Goal: Task Accomplishment & Management: Use online tool/utility

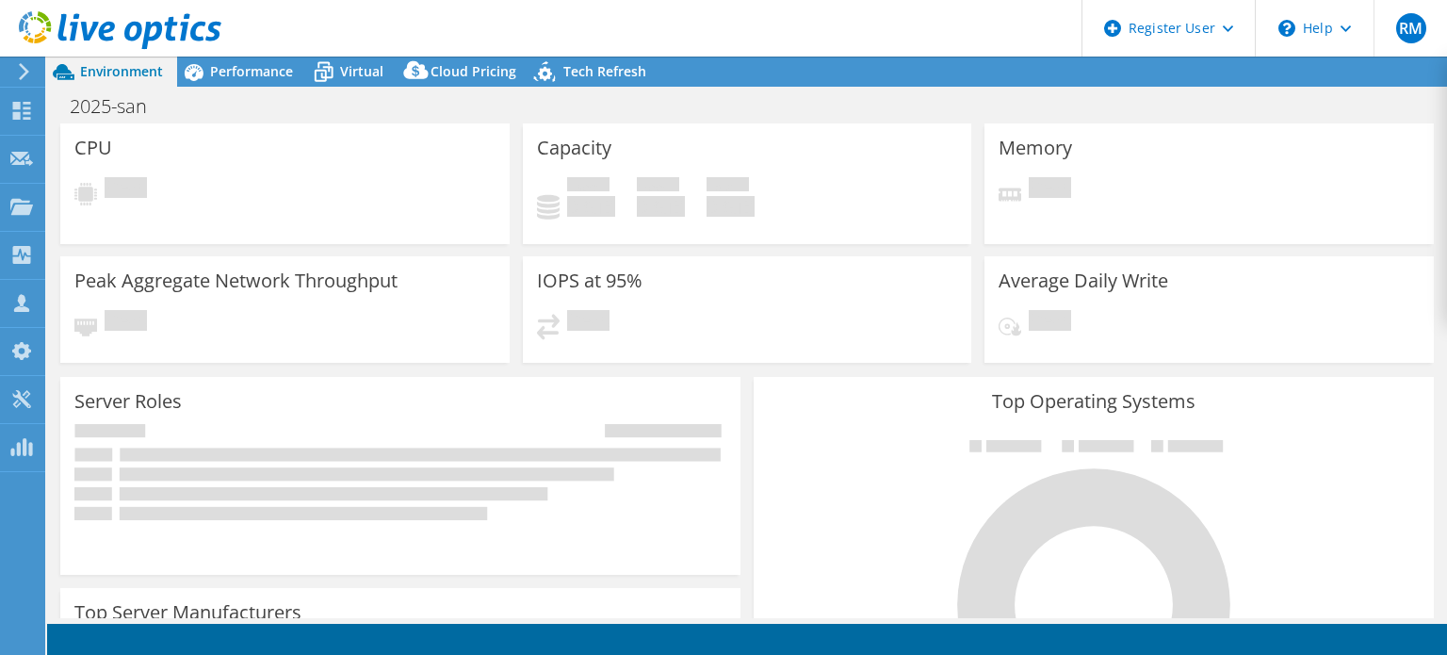
select select "USD"
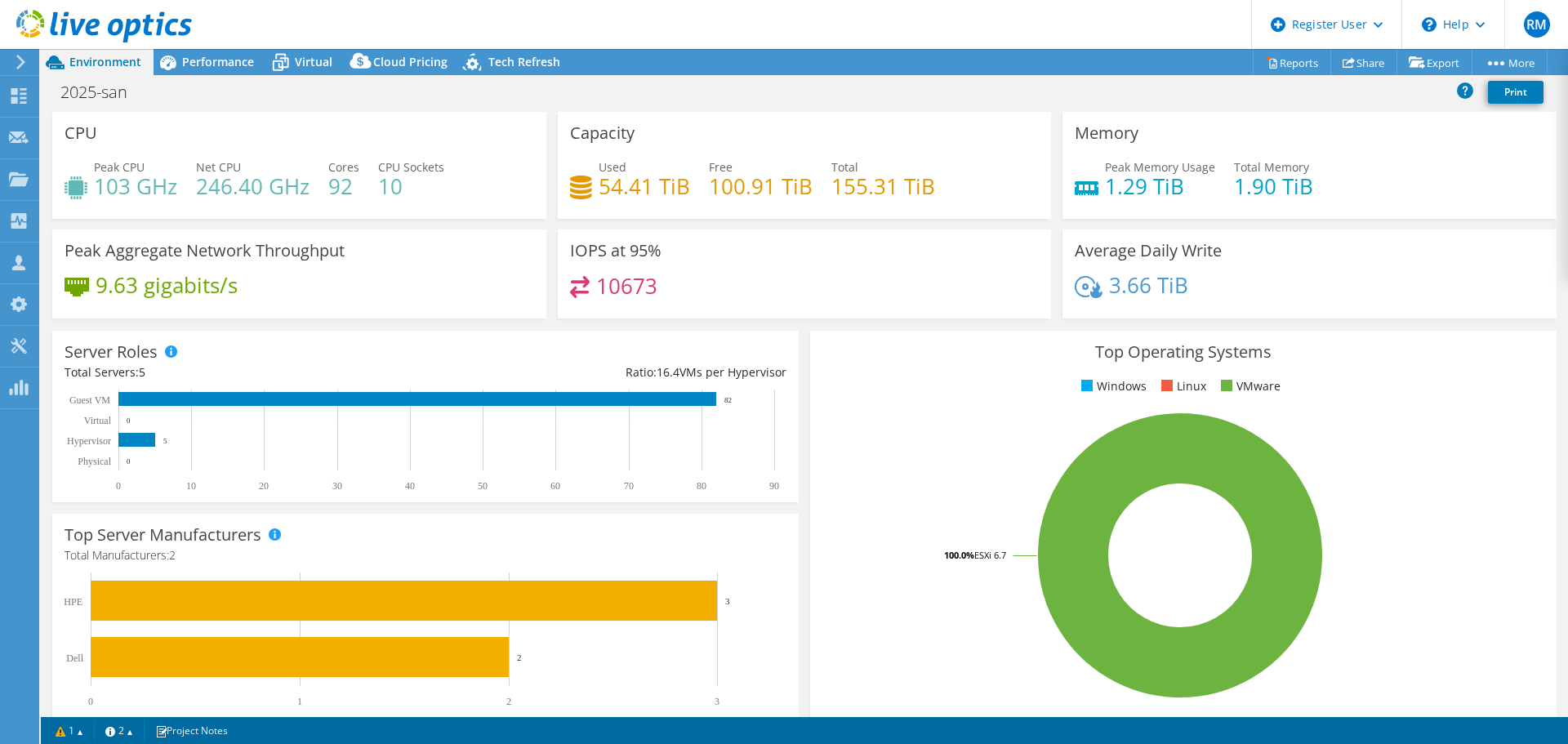
drag, startPoint x: 727, startPoint y: 62, endPoint x: 682, endPoint y: 42, distance: 49.2
drag, startPoint x: 682, startPoint y: 42, endPoint x: 642, endPoint y: 34, distance: 40.8
click at [642, 34] on header "RM Dell User Ryann Mannan Ryann.Mannan@dell.com Dell My Profile Log Out \n Help…" at bounding box center [784, 24] width 1568 height 49
click at [308, 63] on span "Virtual" at bounding box center [313, 62] width 37 height 16
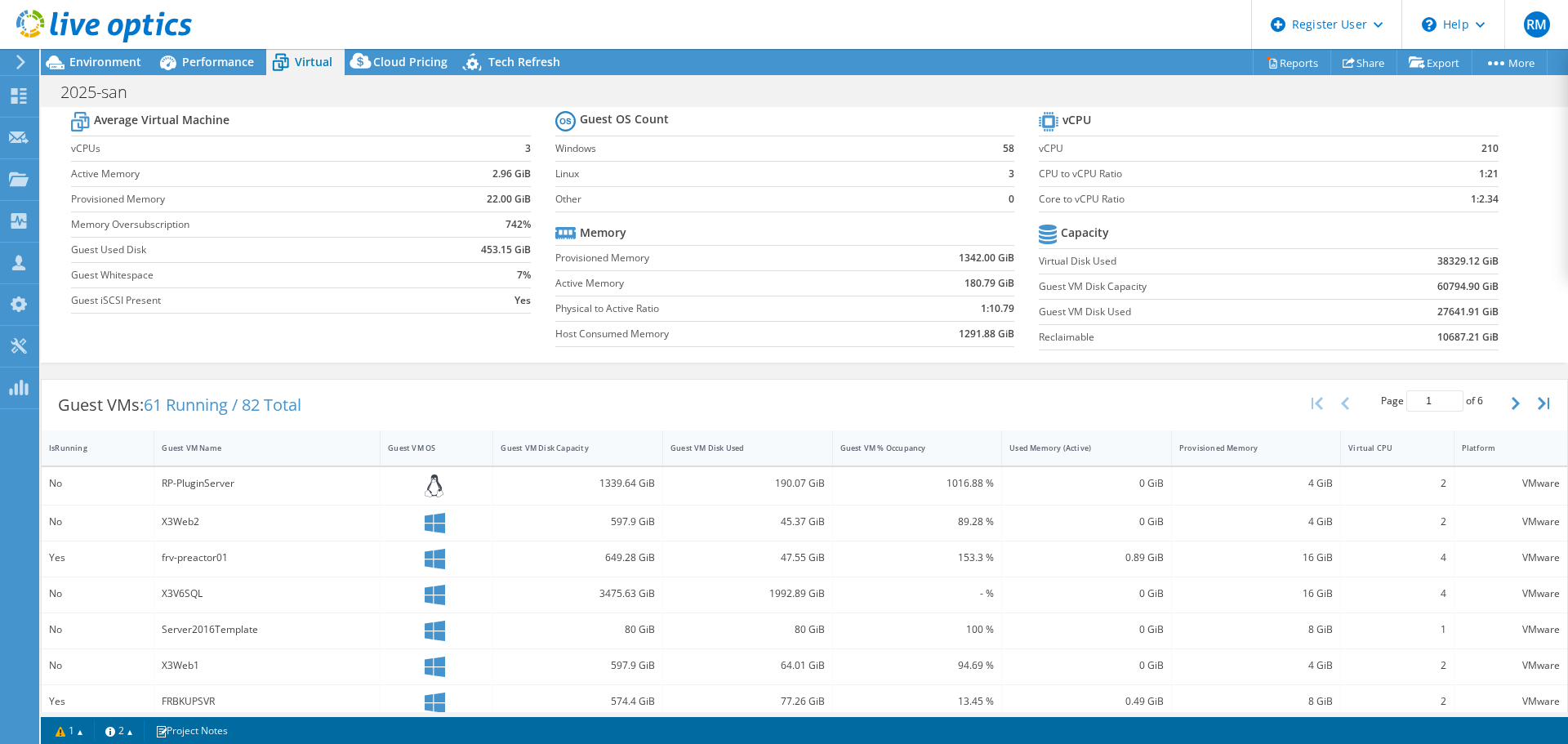
scroll to position [49, 0]
click at [546, 397] on div "Guest VMs: 61 Running / 82 Total Page 1 of 6 5 rows 10 rows 20 rows 25 rows 50 …" at bounding box center [804, 404] width 1526 height 50
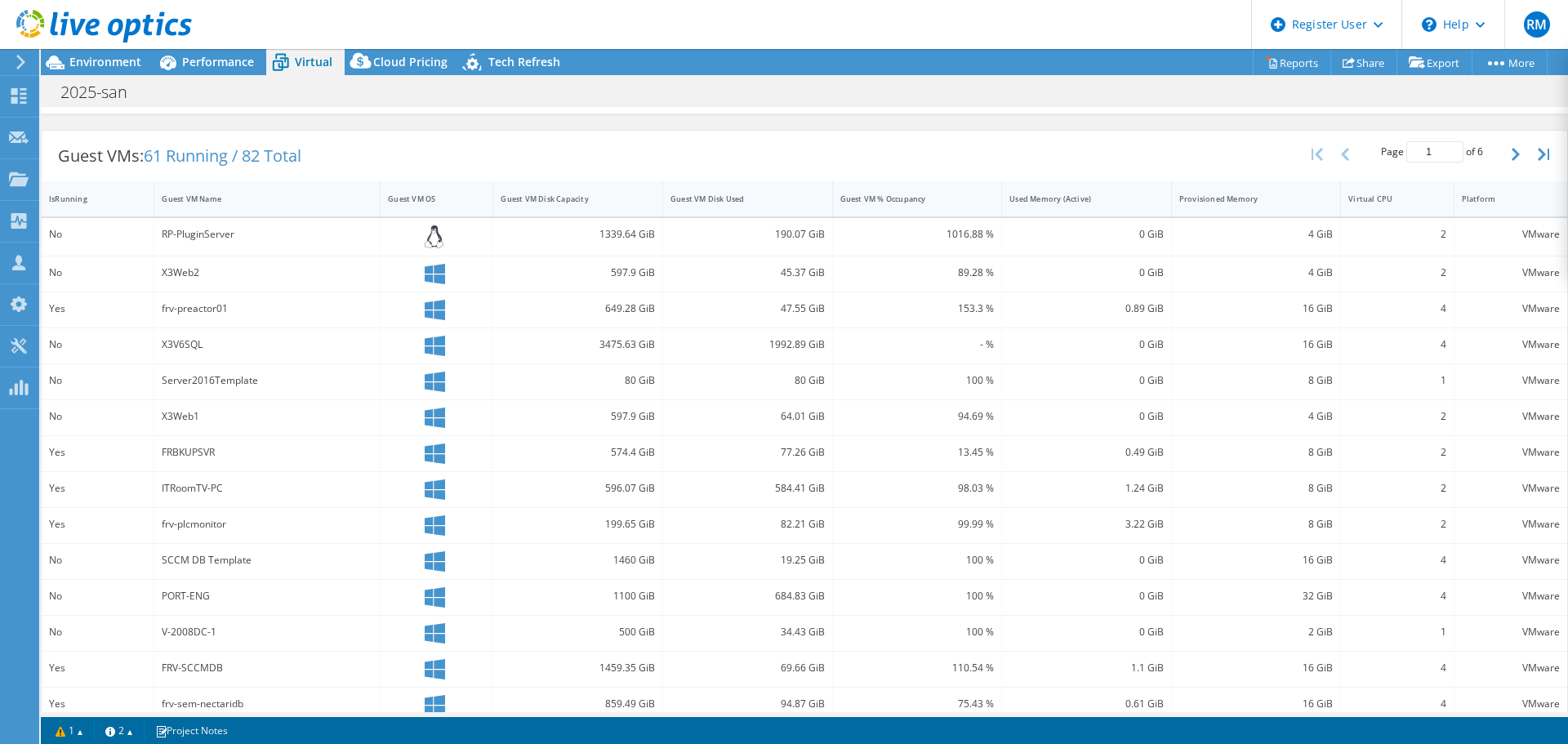
scroll to position [298, 0]
click at [213, 63] on span "Performance" at bounding box center [218, 62] width 72 height 16
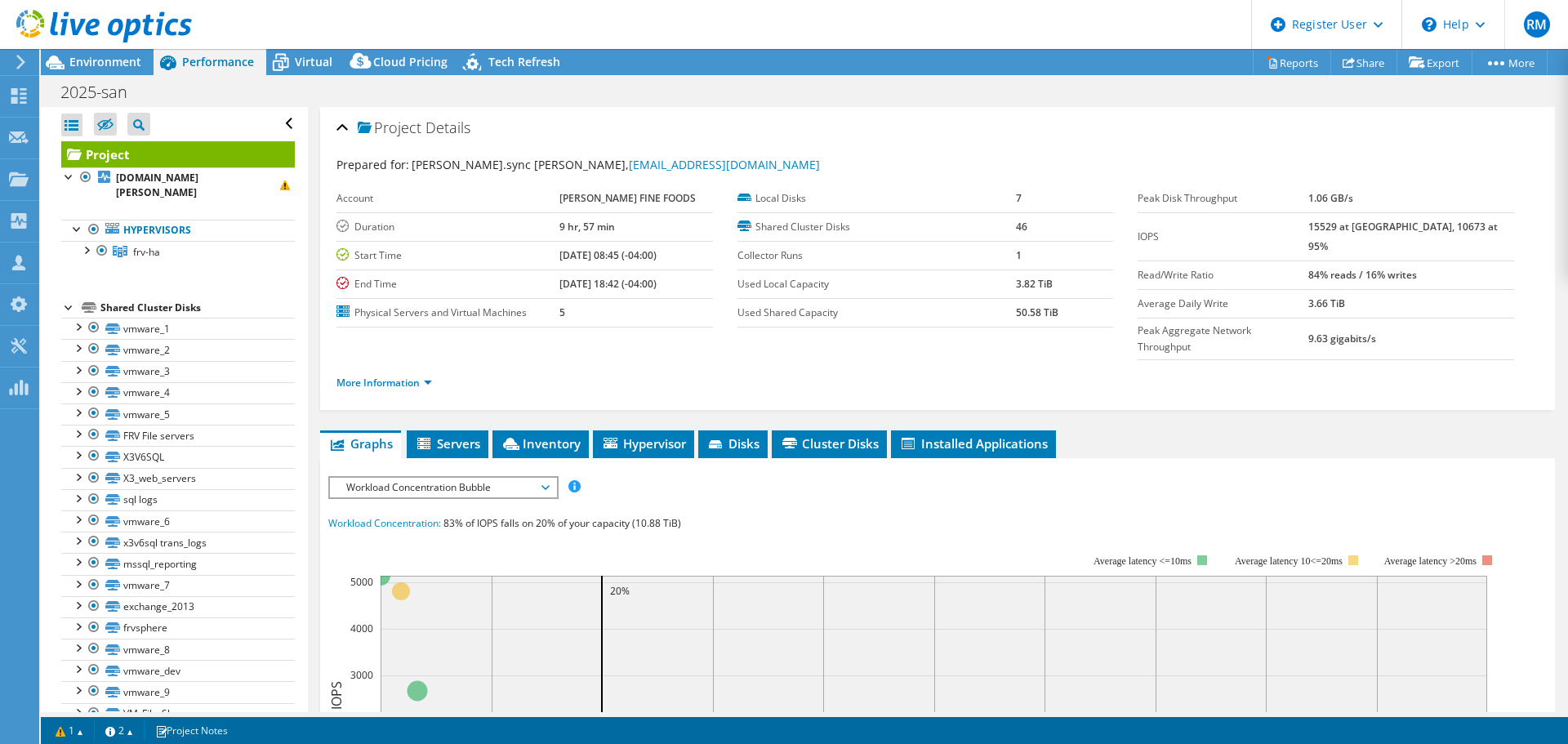
scroll to position [0, 0]
click at [385, 375] on link "More Information" at bounding box center [384, 382] width 95 height 14
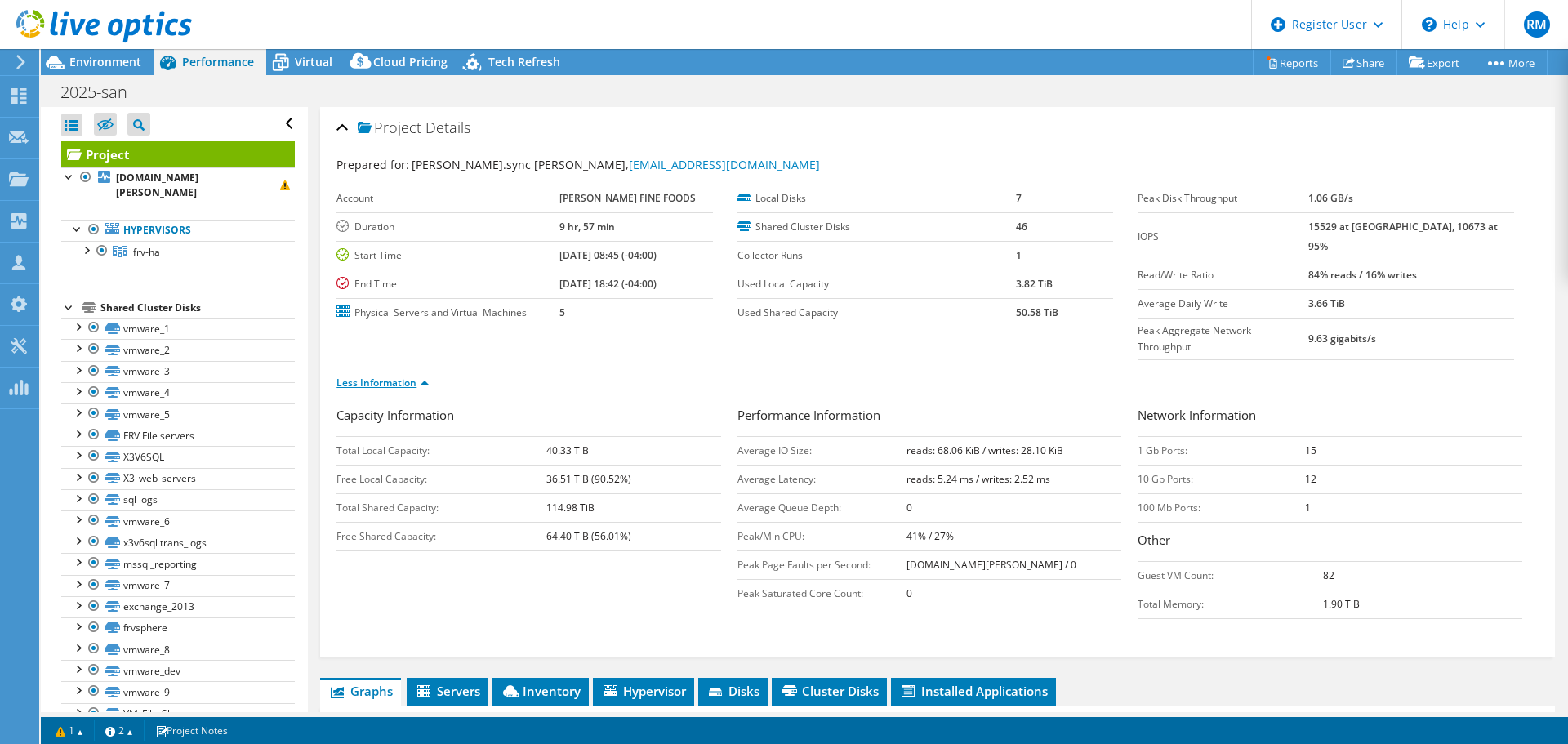
click at [411, 375] on link "Less Information" at bounding box center [382, 382] width 92 height 14
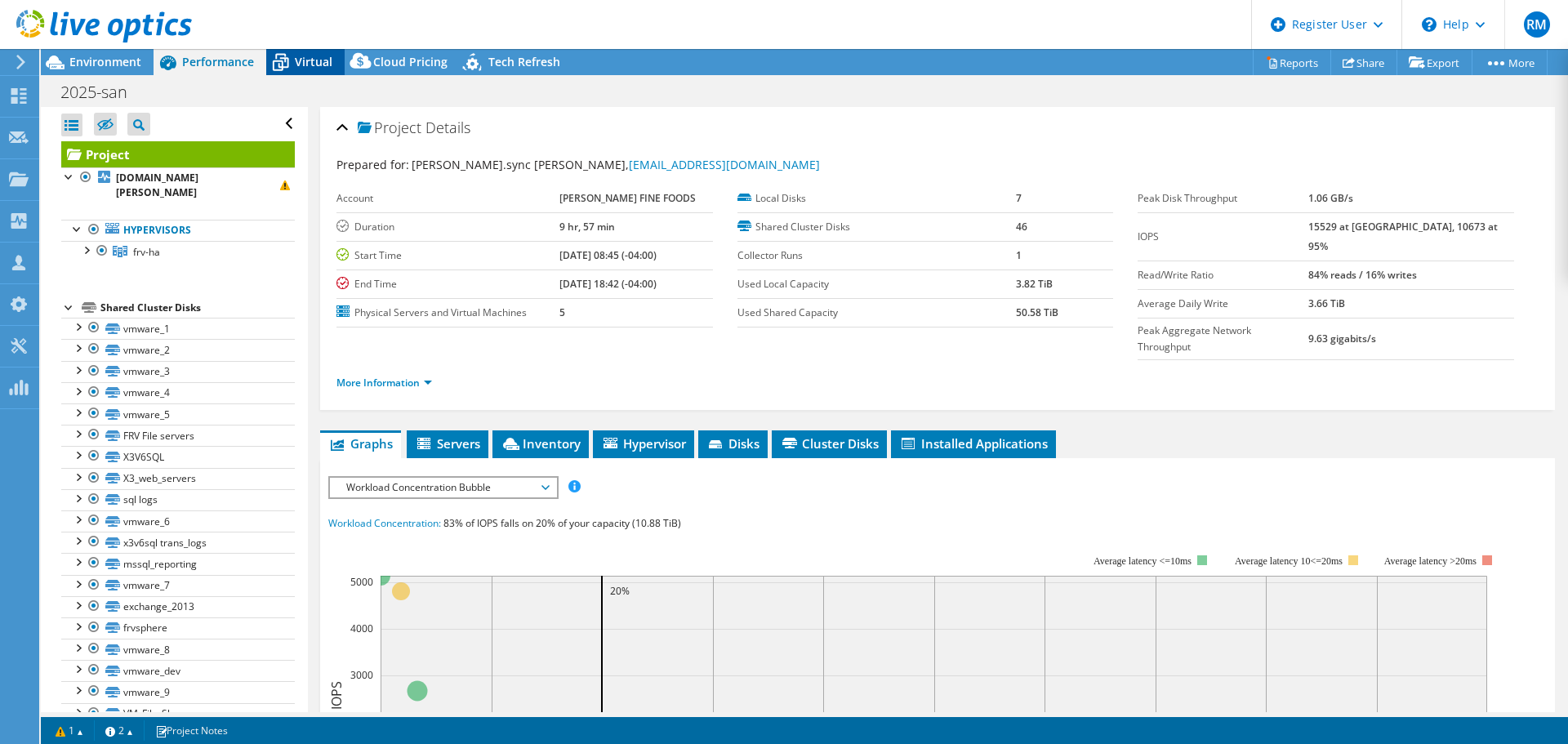
click at [311, 59] on span "Virtual" at bounding box center [313, 62] width 37 height 16
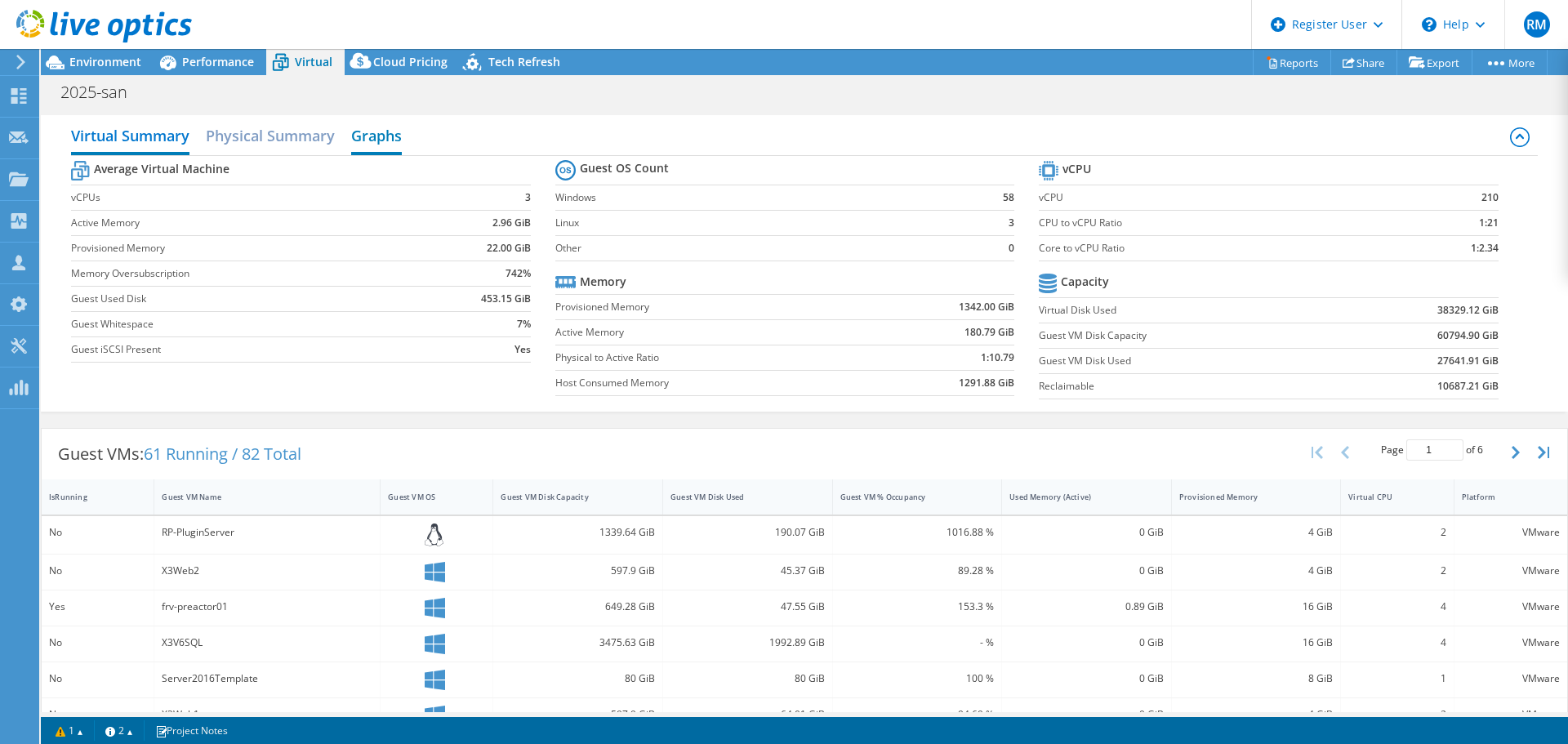
click at [393, 147] on h2 "Graphs" at bounding box center [376, 137] width 50 height 36
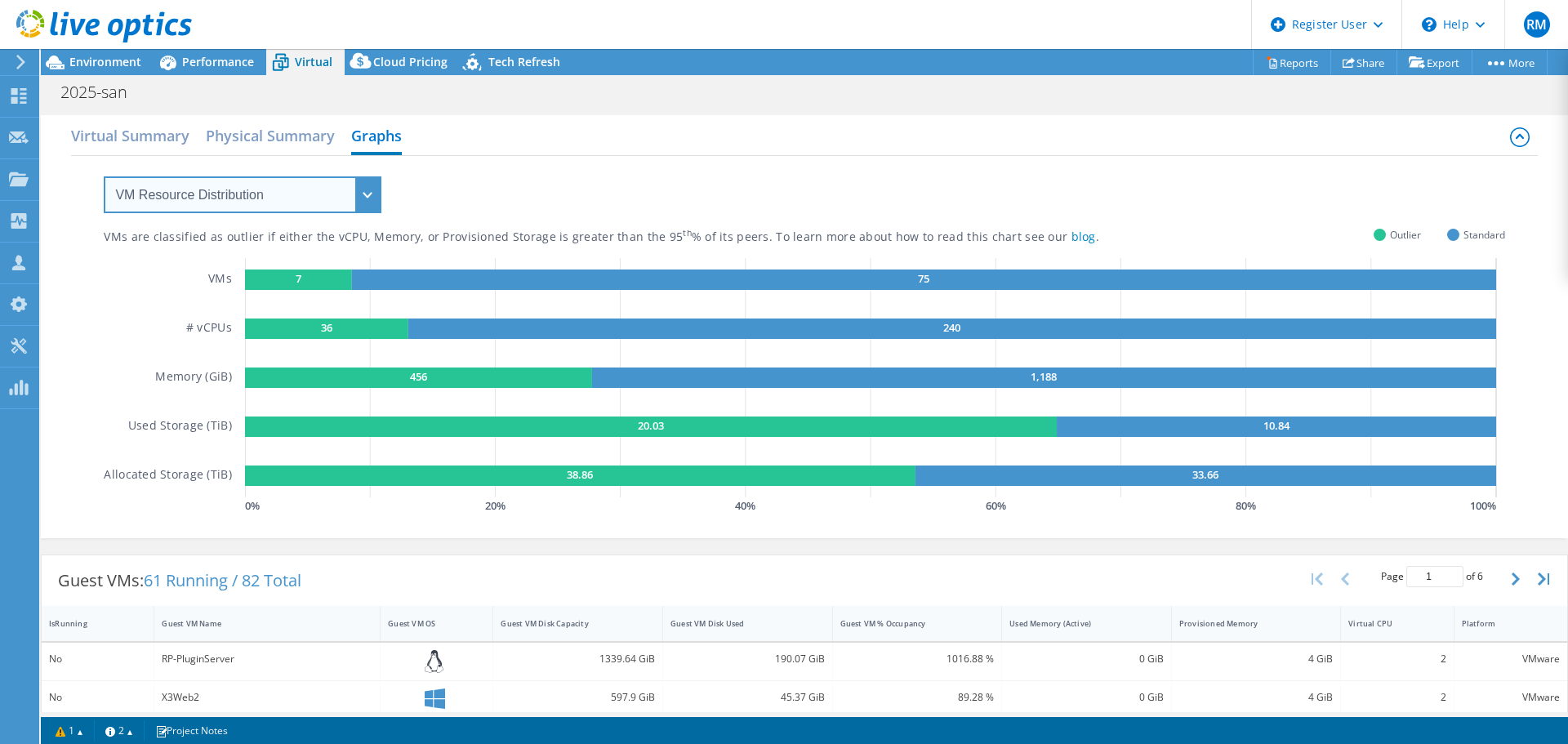
click at [361, 191] on select "VM Resource Distribution Provisioning Contrast Over Provisioning" at bounding box center [243, 195] width 277 height 36
select select "Over Provisioning"
click at [104, 177] on select "VM Resource Distribution Provisioning Contrast Over Provisioning" at bounding box center [243, 195] width 277 height 36
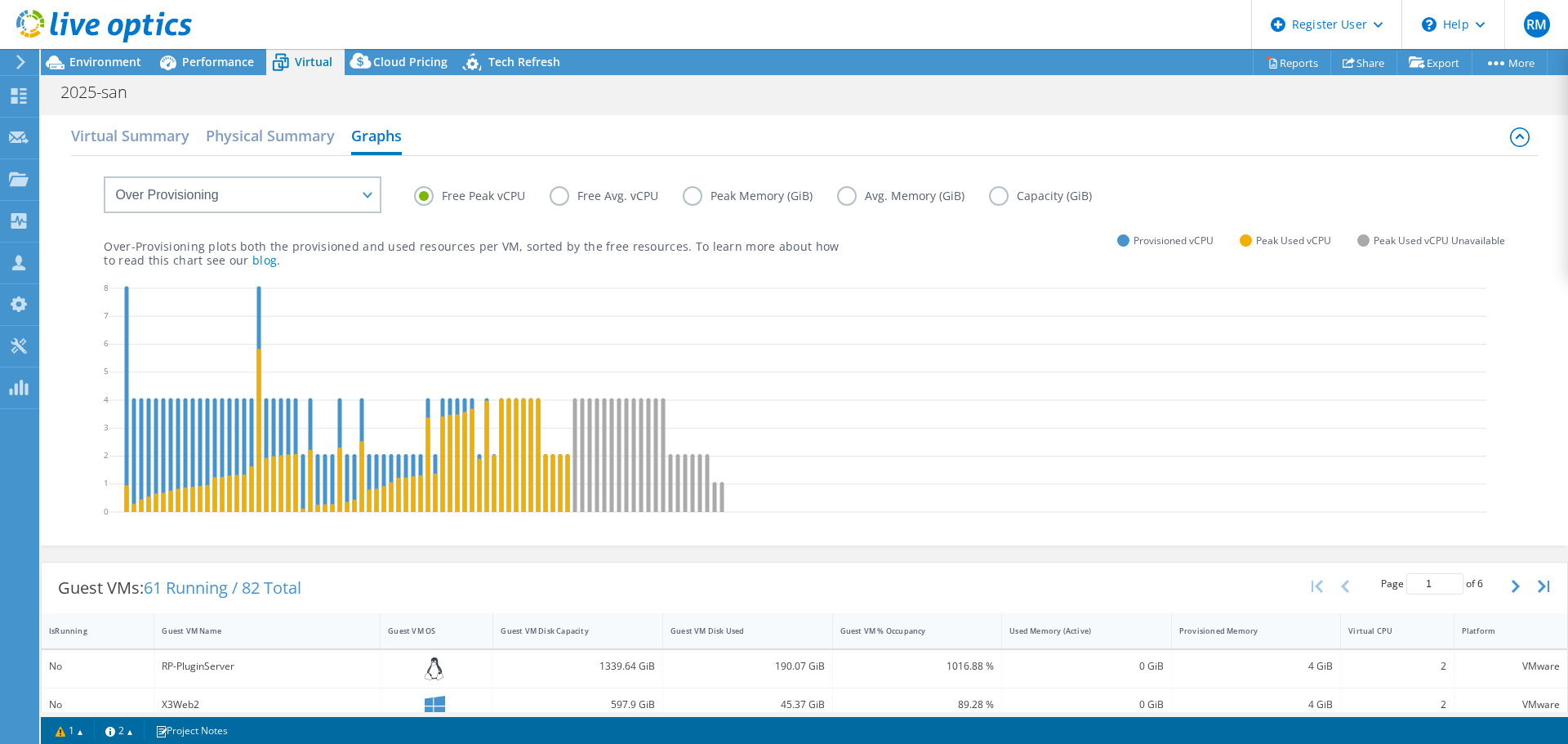
click at [989, 199] on label "Capacity (GiB)" at bounding box center [1052, 196] width 127 height 20
click at [0, 0] on input "Capacity (GiB)" at bounding box center [0, 0] width 0 height 0
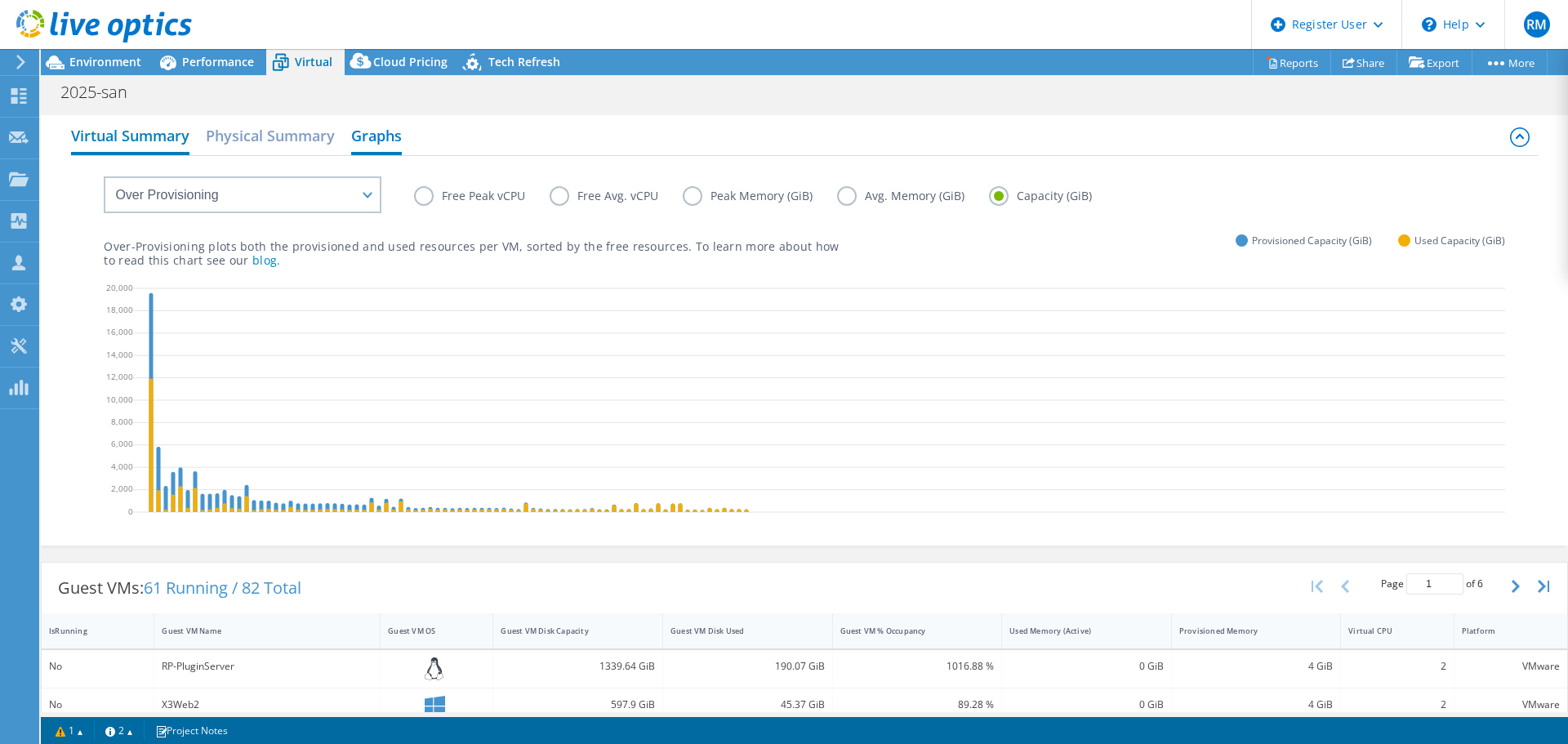
click at [151, 141] on h2 "Virtual Summary" at bounding box center [130, 137] width 119 height 36
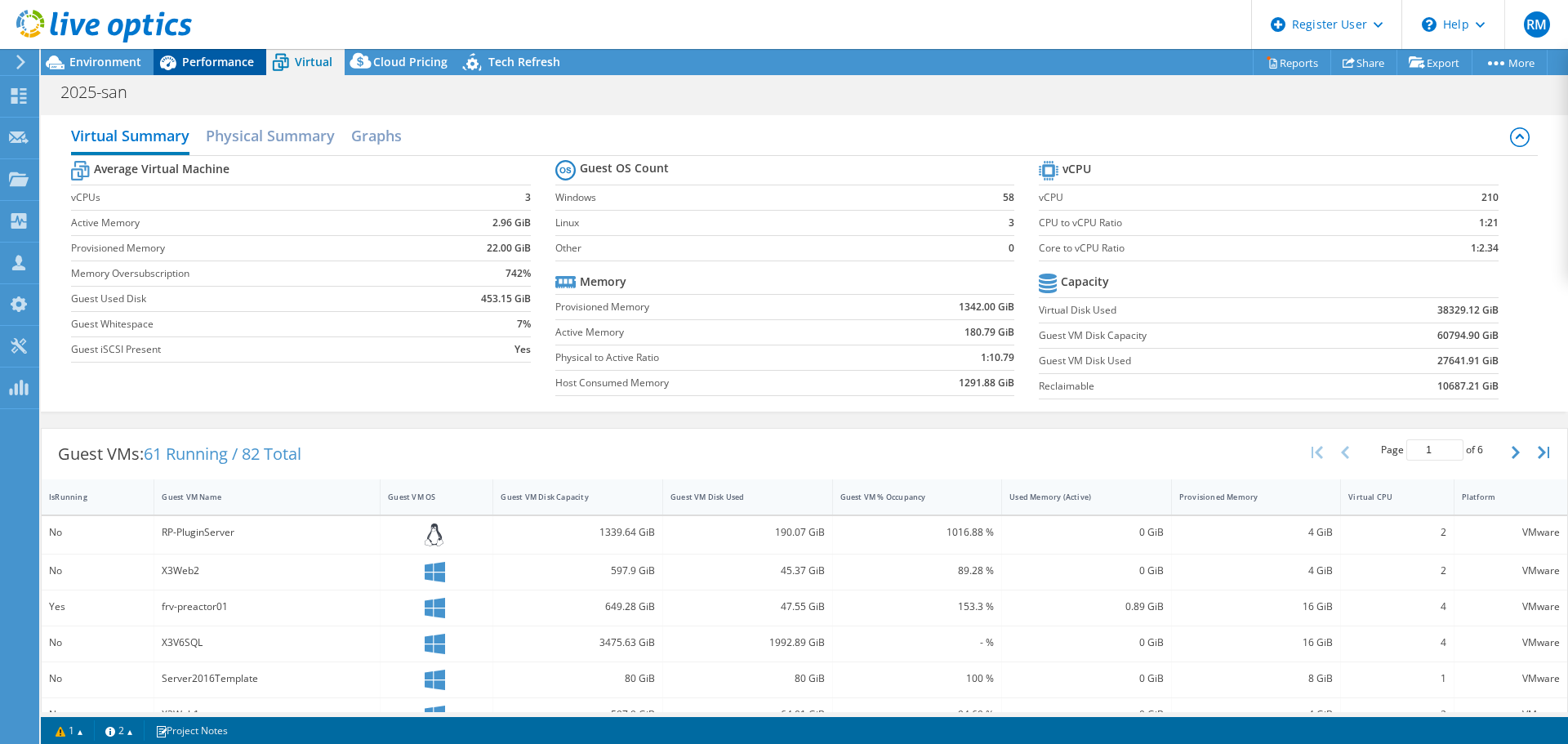
click at [224, 57] on span "Performance" at bounding box center [218, 62] width 72 height 16
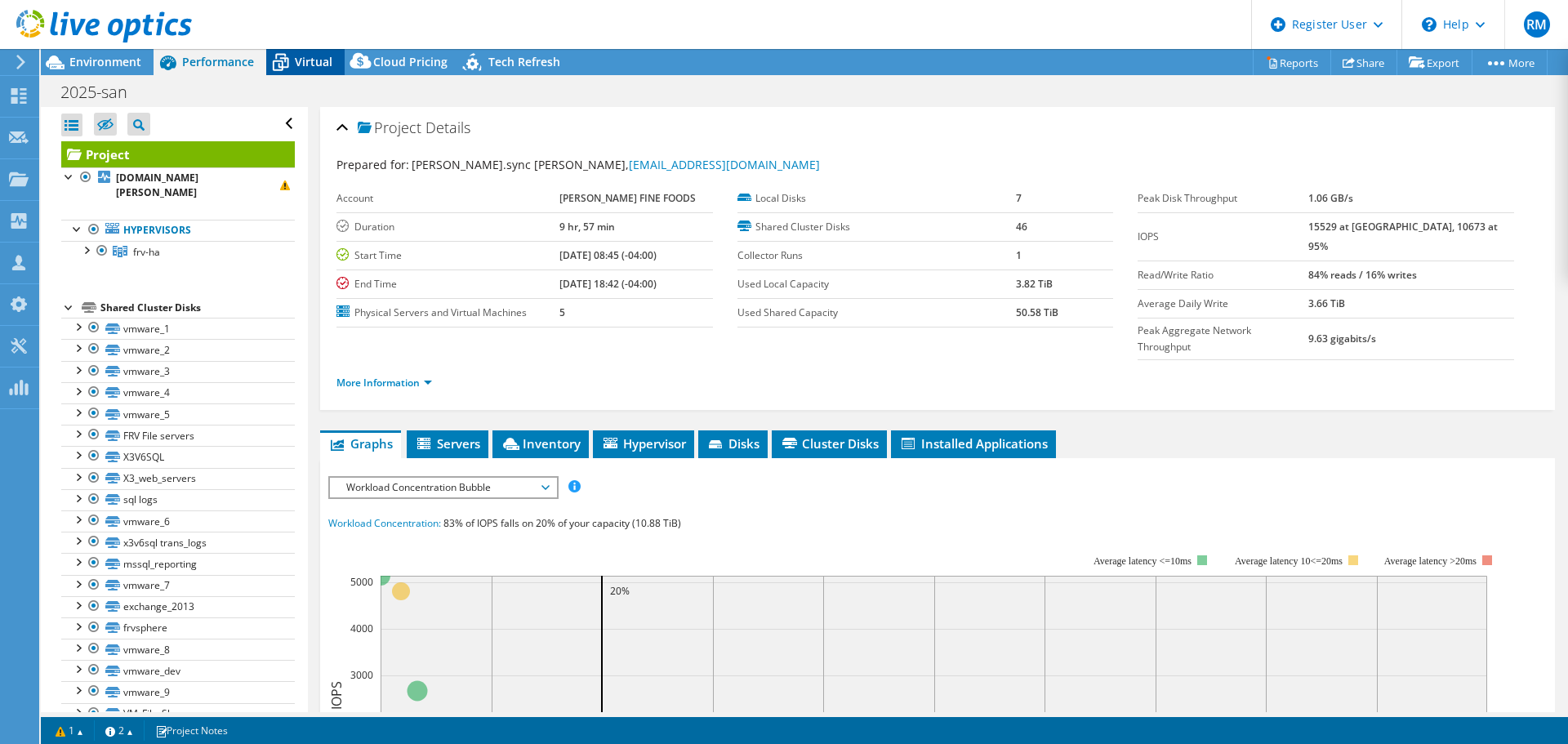
click at [326, 59] on span "Virtual" at bounding box center [313, 62] width 37 height 16
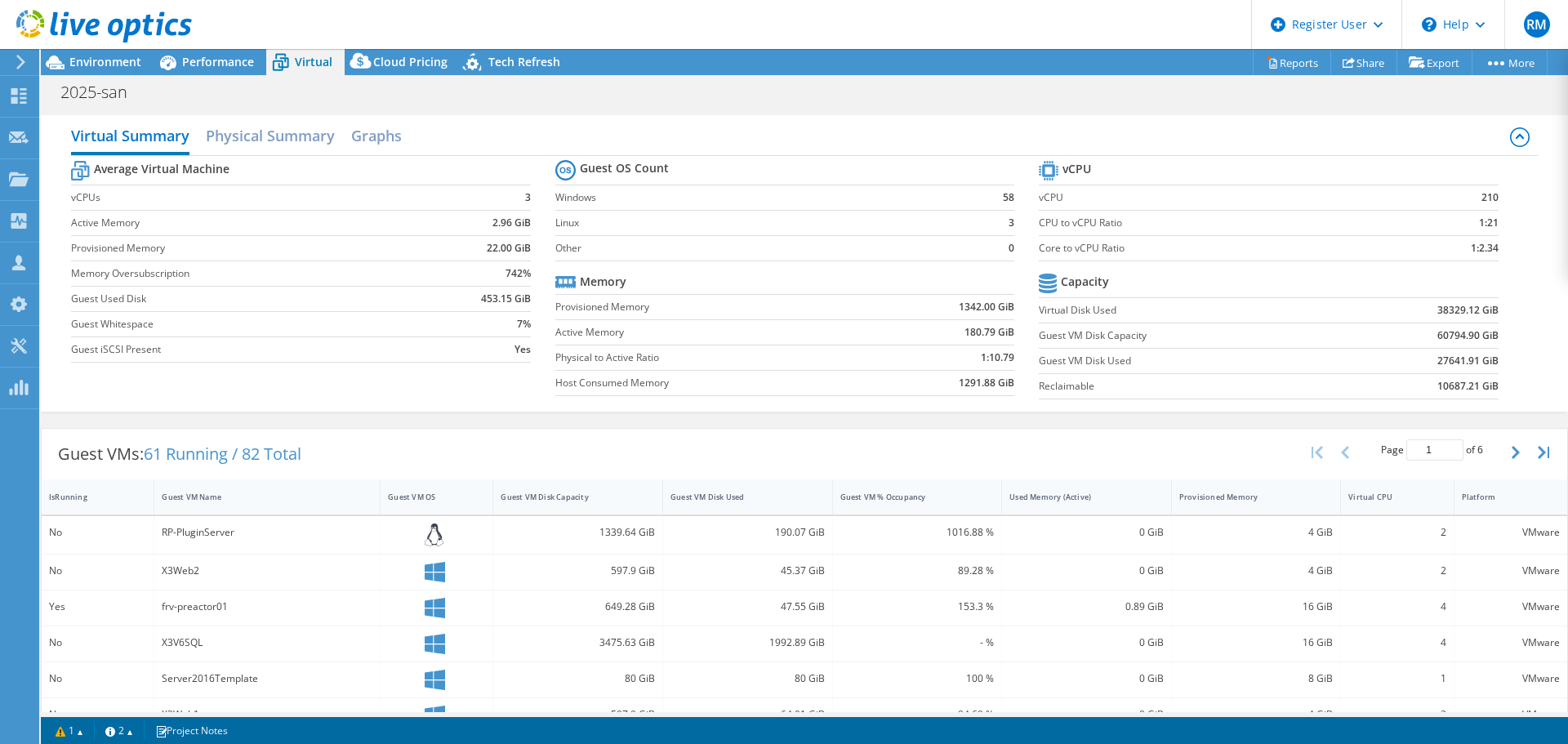
scroll to position [200, 0]
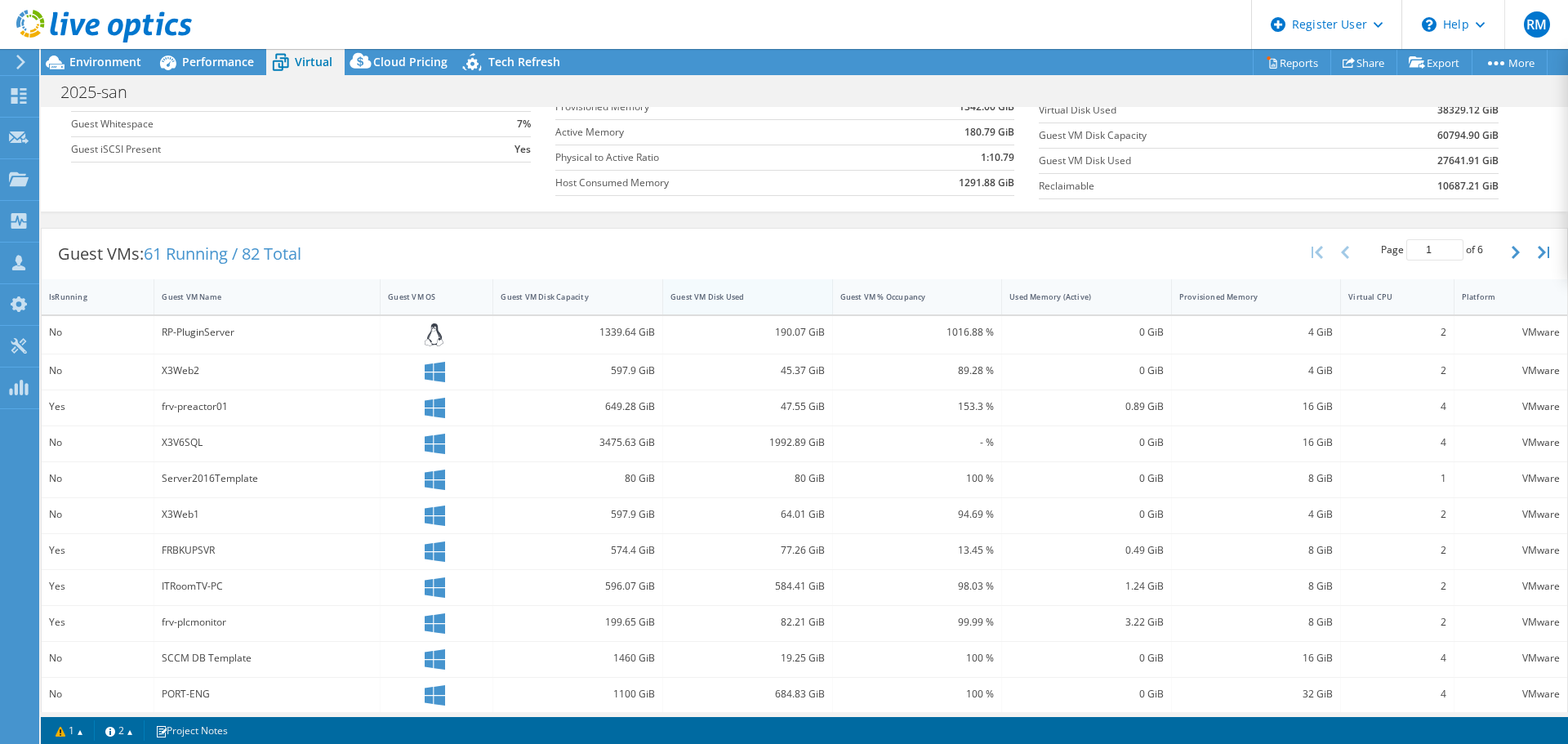
click at [719, 308] on div "Guest VM Disk Used" at bounding box center [738, 297] width 149 height 25
click at [640, 248] on div "Guest VMs: 61 Running / 82 Total Page 1 of 6 5 rows 10 rows 20 rows 25 rows 50 …" at bounding box center [804, 254] width 1526 height 50
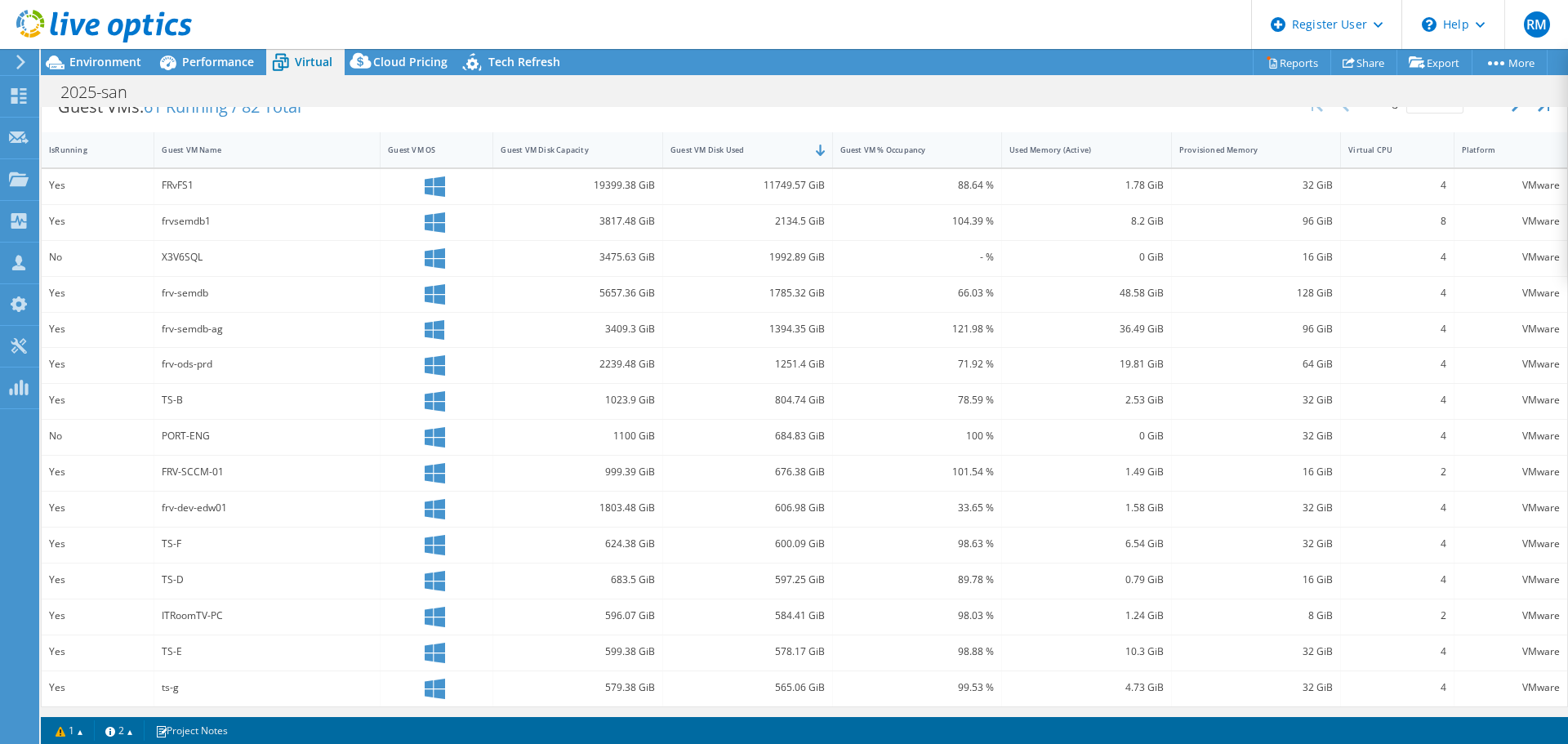
scroll to position [350, 0]
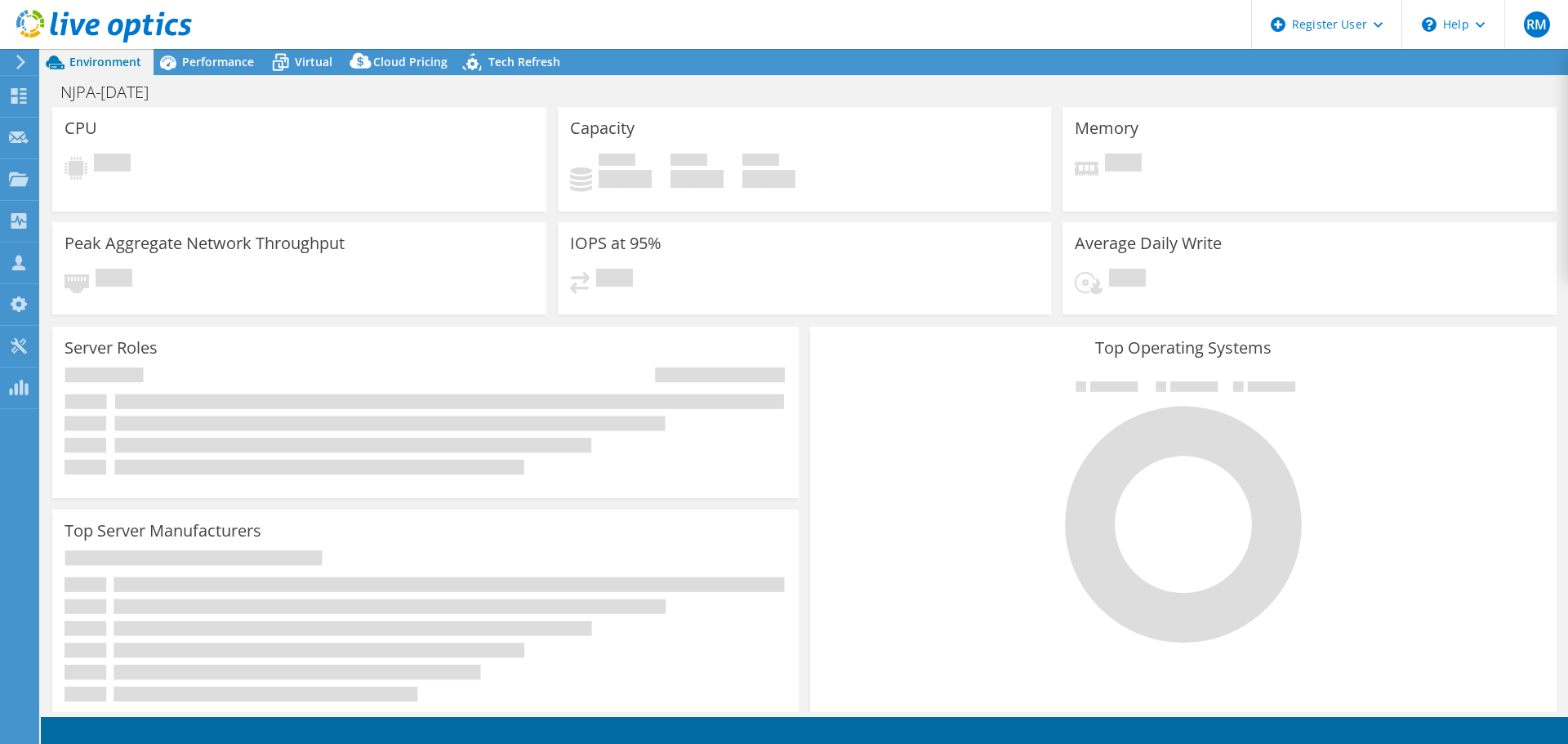
select select "USD"
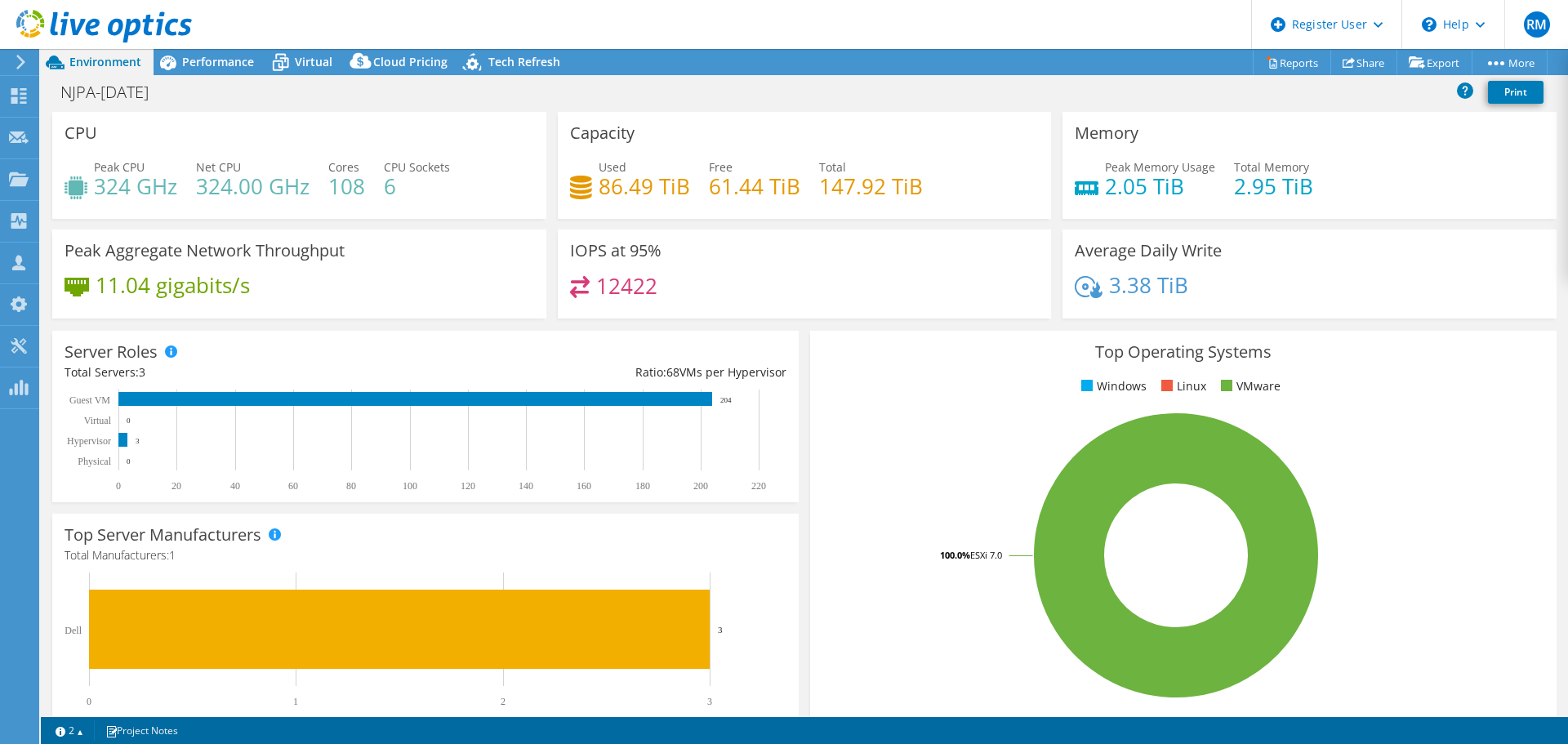
click at [24, 52] on div at bounding box center [95, 27] width 192 height 55
click at [26, 57] on icon at bounding box center [21, 62] width 12 height 15
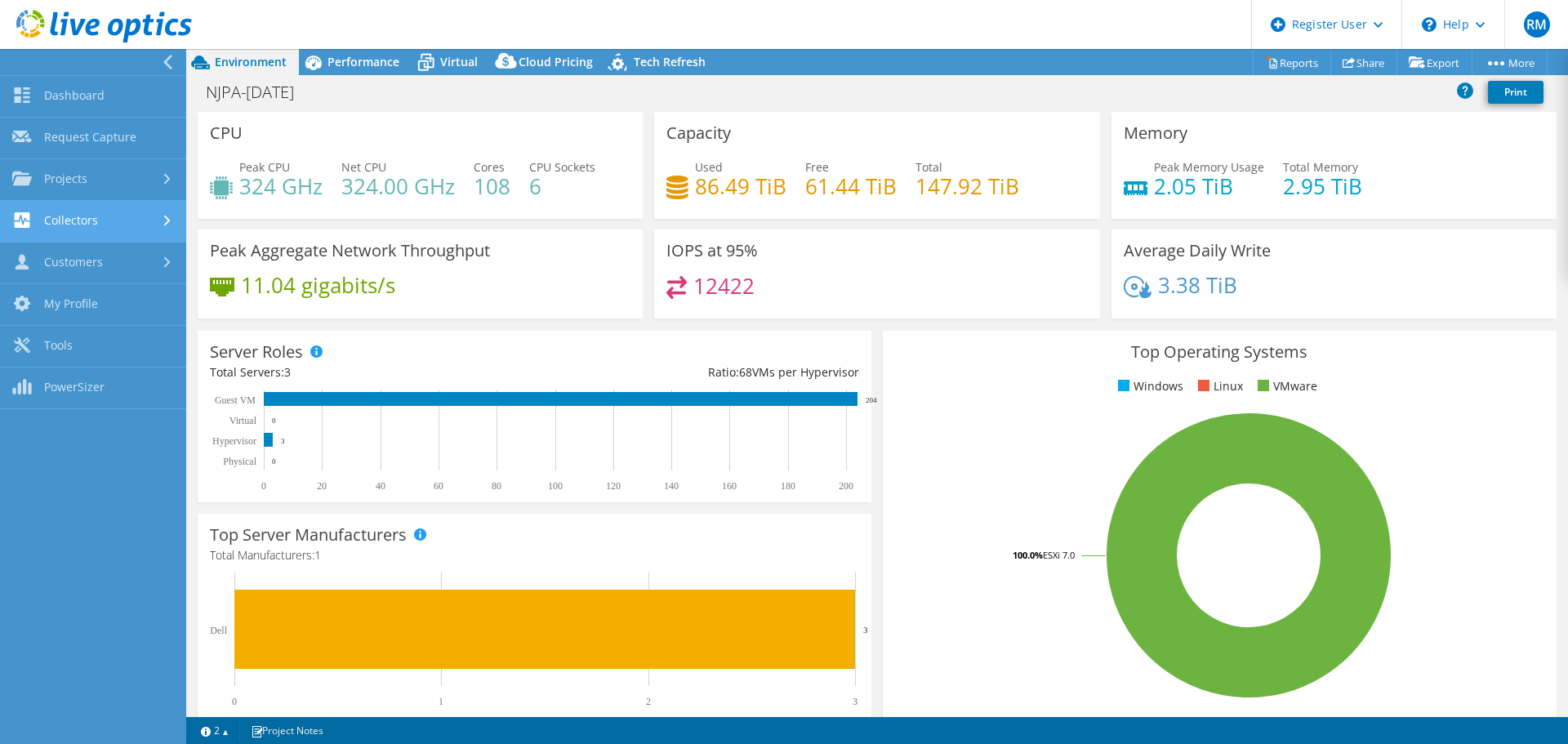
click at [141, 225] on link "Collectors" at bounding box center [93, 222] width 186 height 42
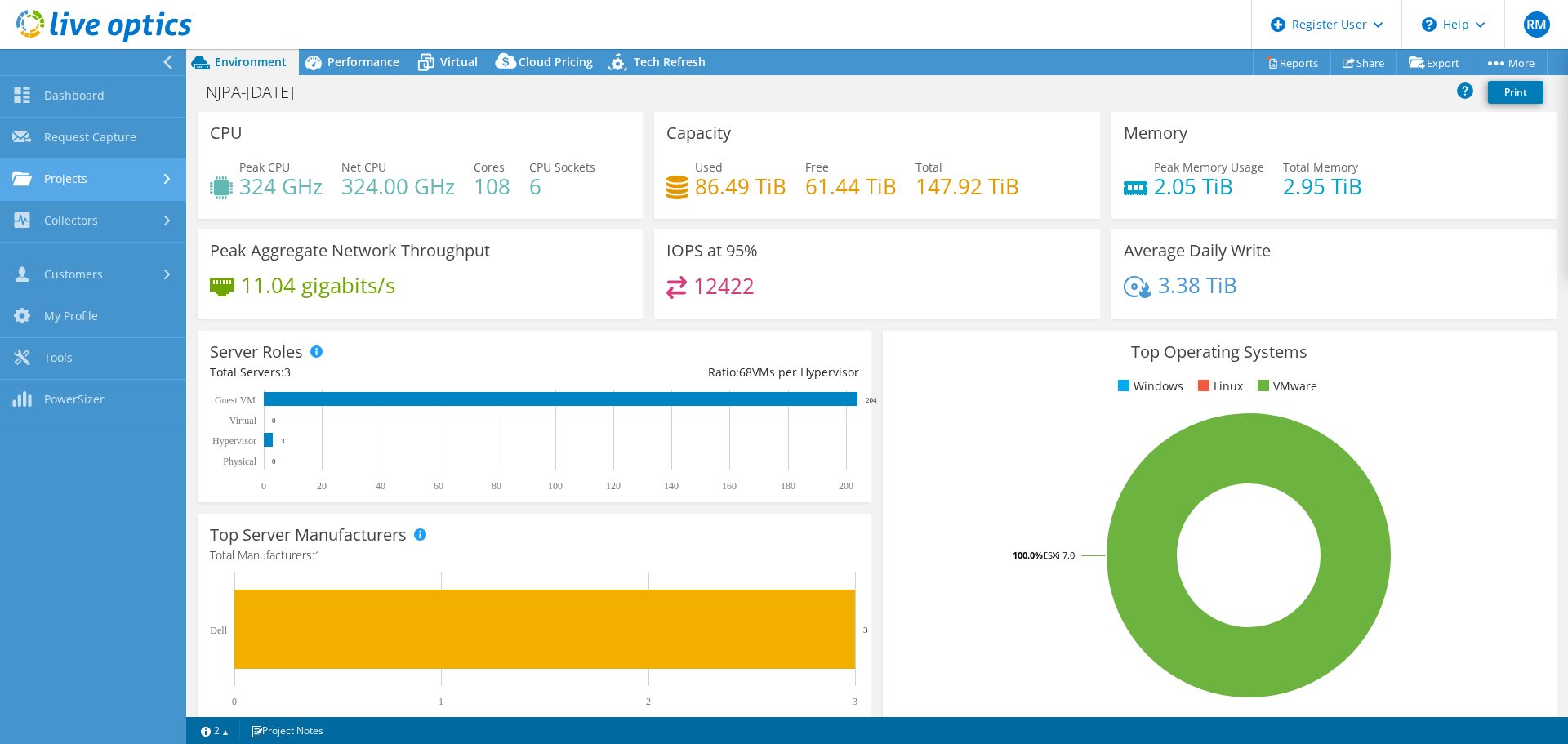
click at [145, 182] on link "Projects" at bounding box center [93, 180] width 186 height 42
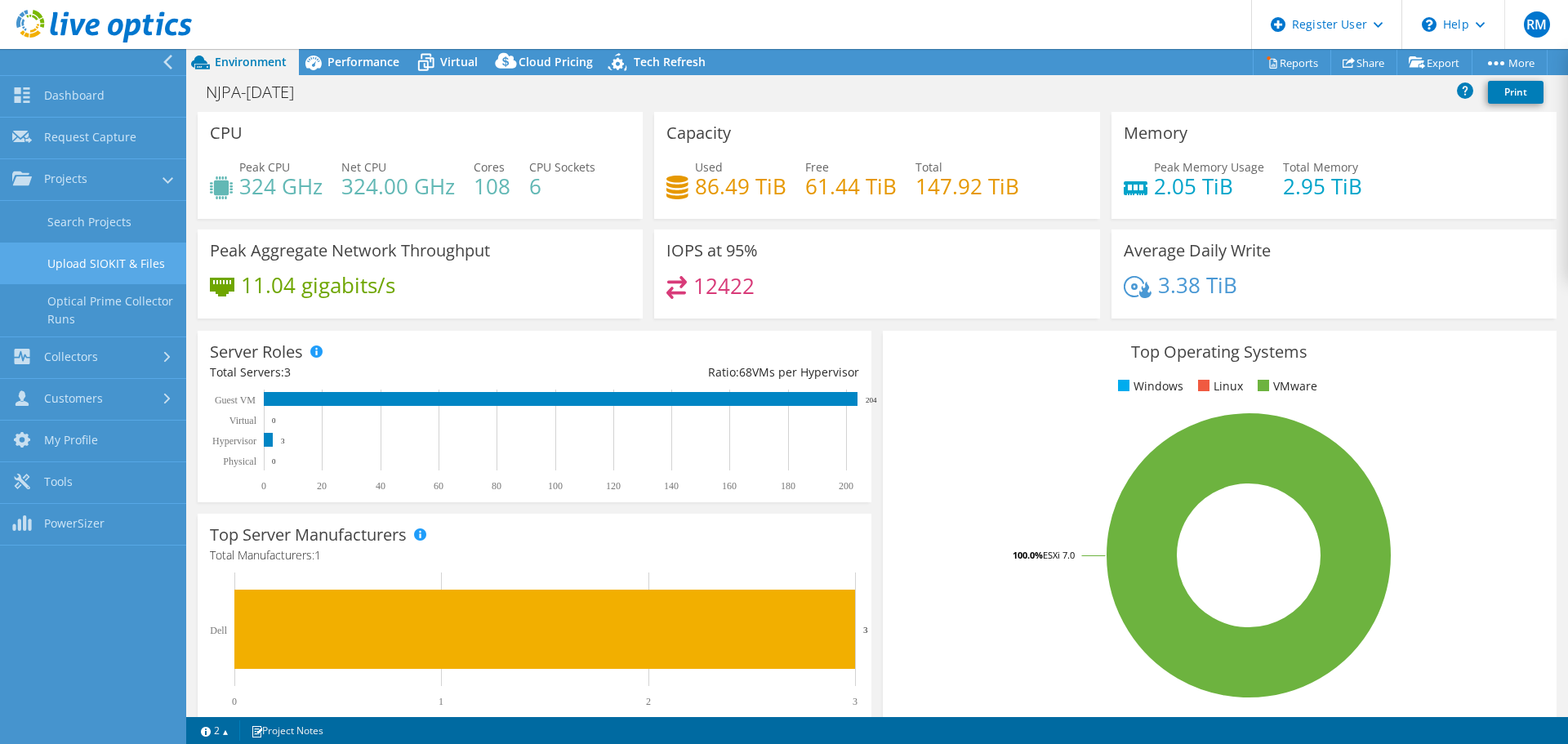
click at [132, 254] on link "Upload SIOKIT & Files" at bounding box center [93, 264] width 186 height 42
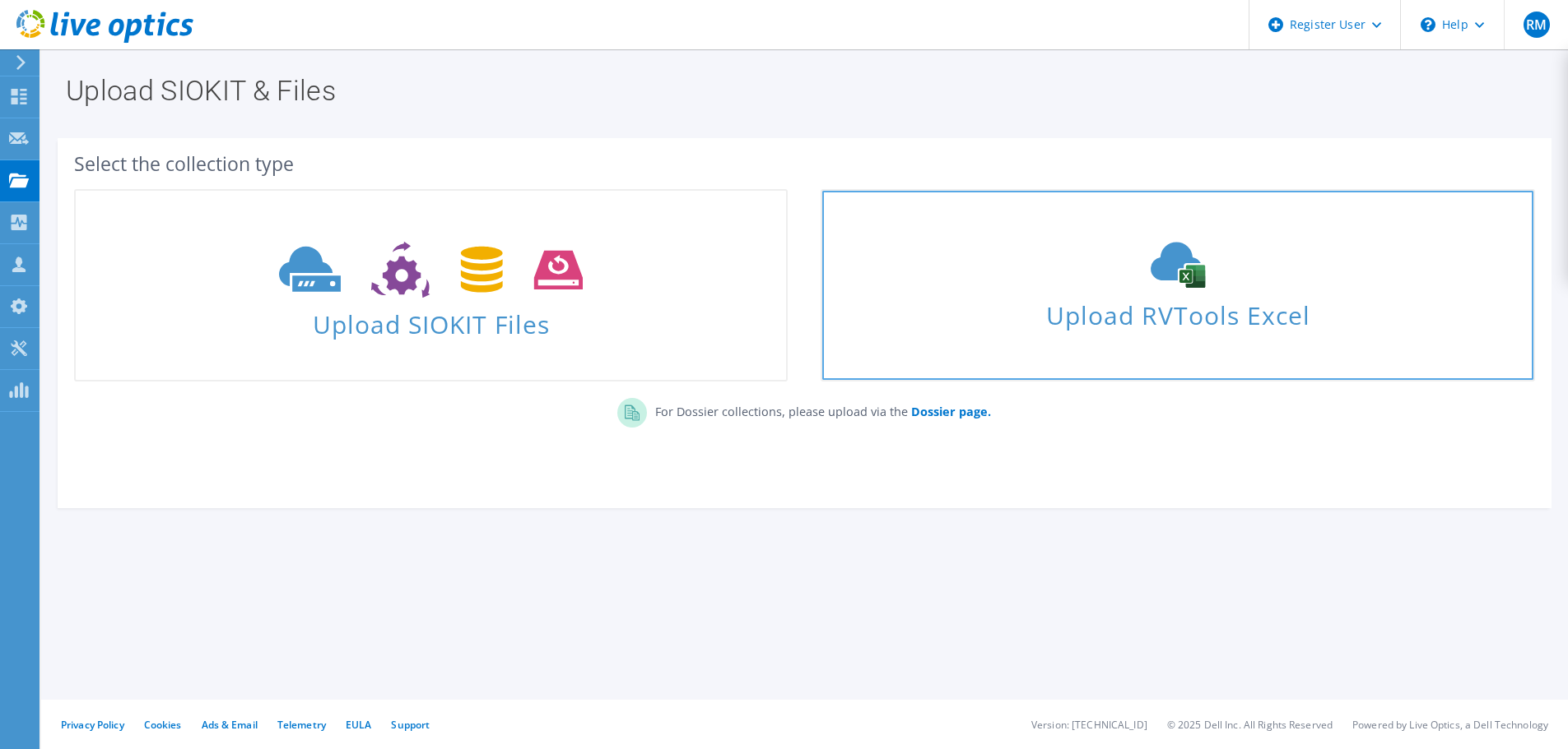
click at [1088, 293] on div "Upload RVTools Excel" at bounding box center [1177, 285] width 710 height 87
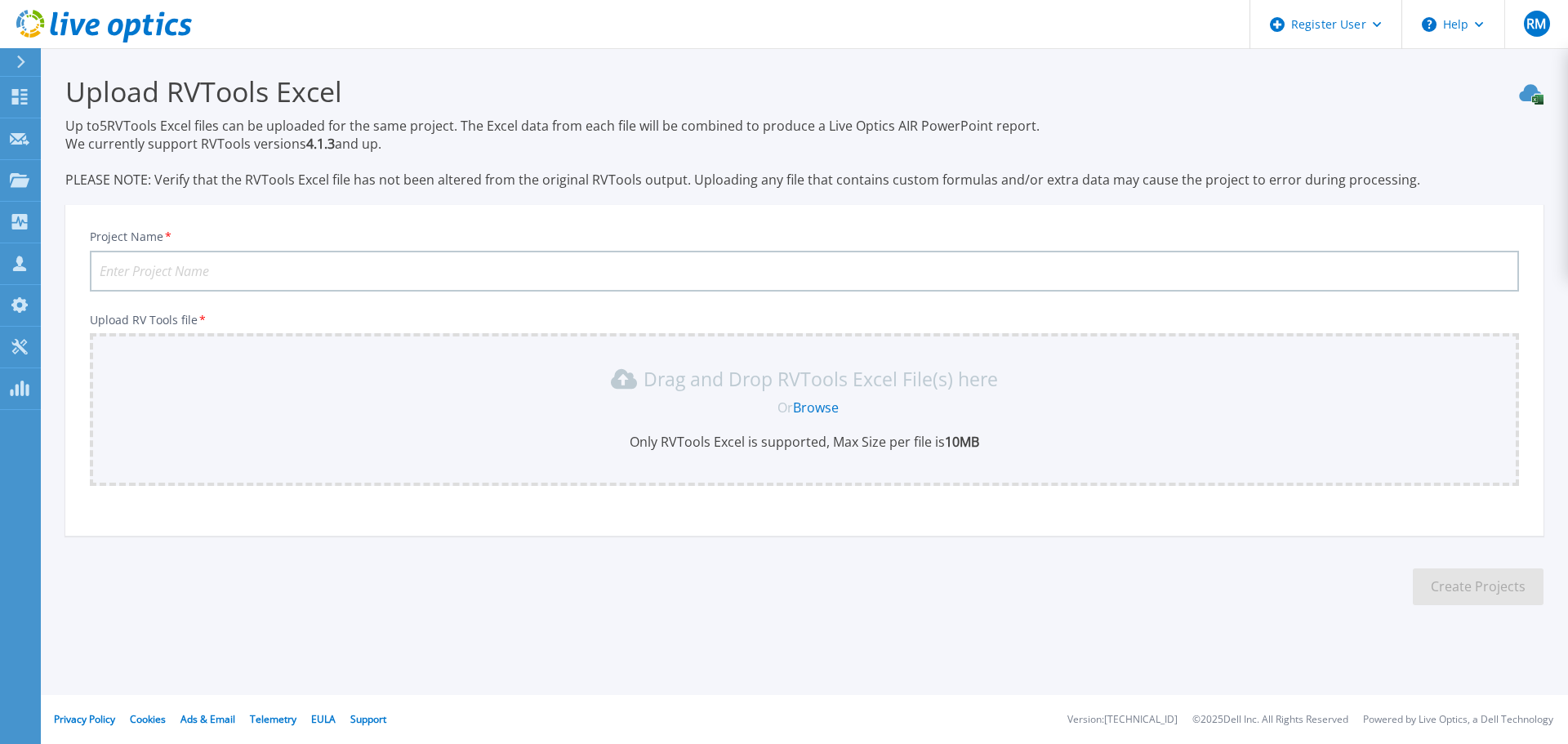
click at [432, 285] on input "Project Name *" at bounding box center [804, 271] width 1429 height 41
type input "Cybertron Site Premier Dental"
click at [810, 410] on link "Browse" at bounding box center [816, 408] width 46 height 18
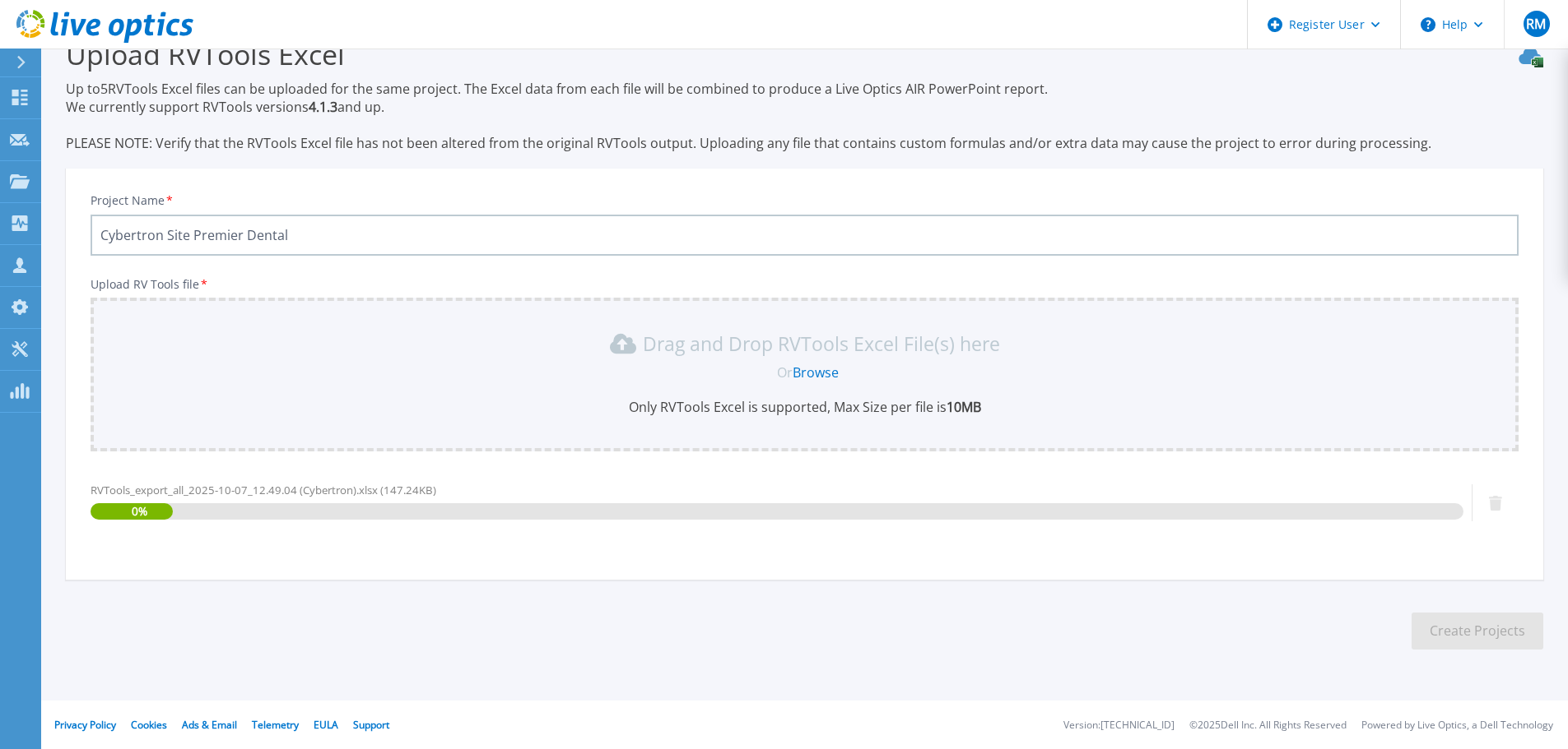
scroll to position [38, 0]
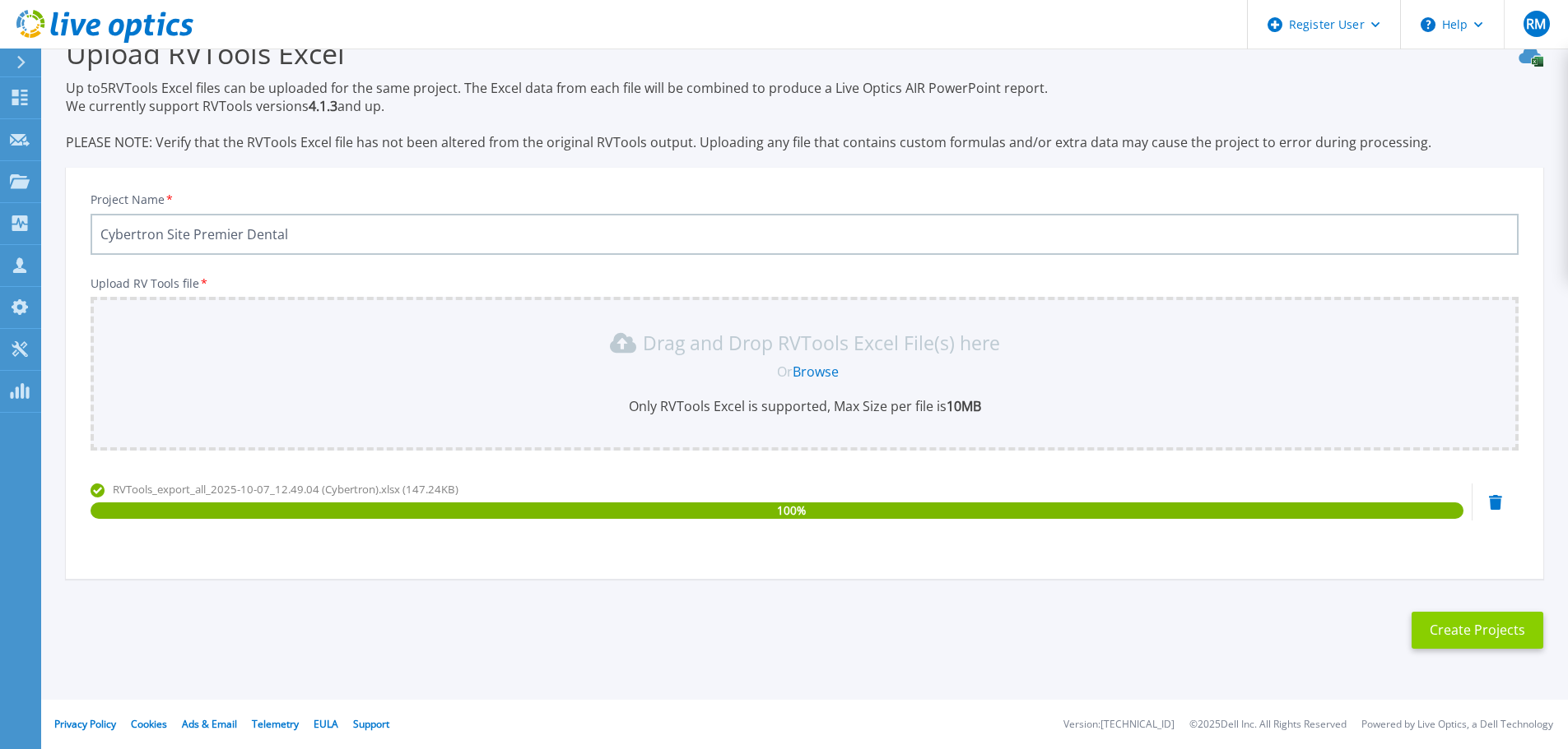
click at [1442, 628] on button "Create Projects" at bounding box center [1477, 630] width 132 height 37
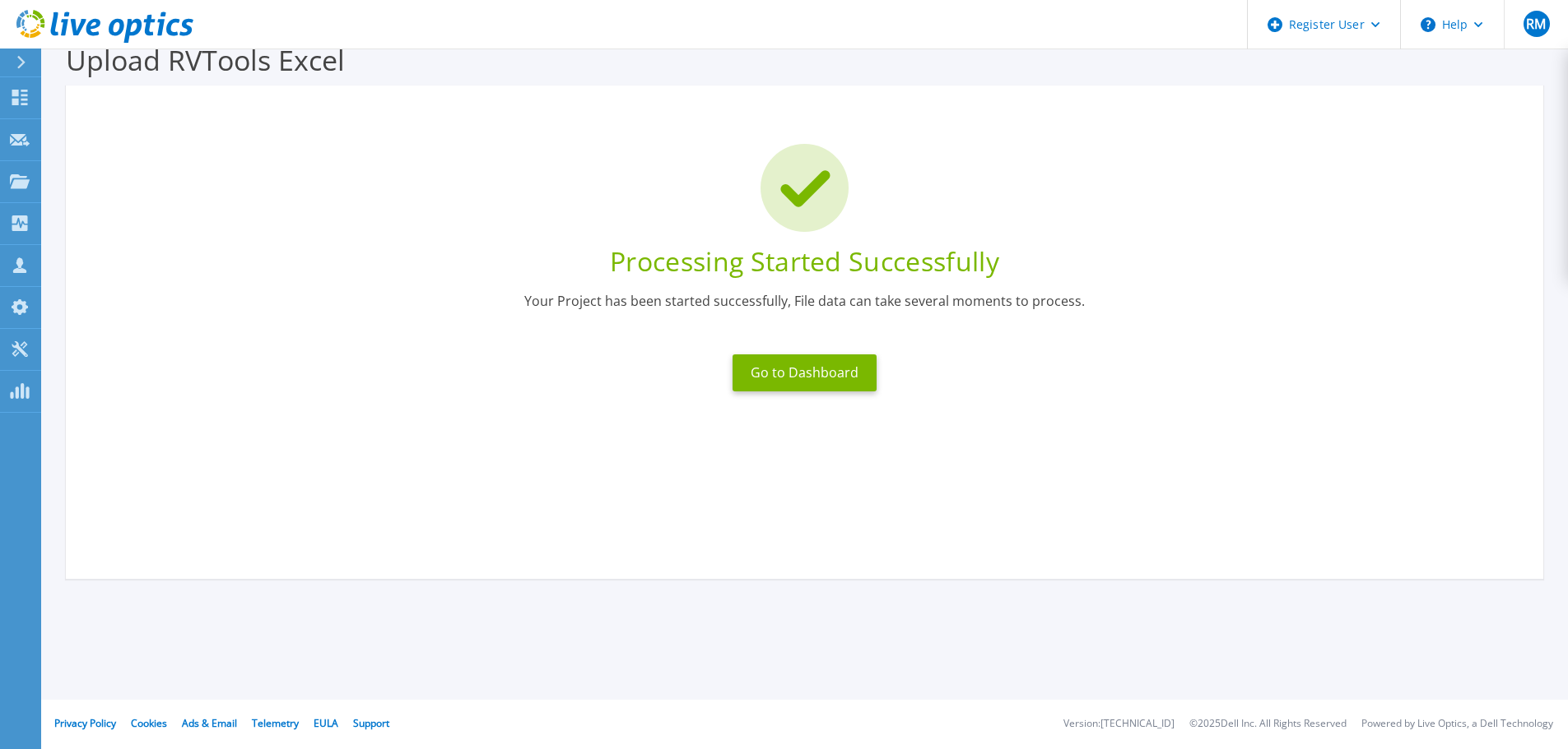
scroll to position [32, 0]
click at [809, 374] on button "Go to Dashboard" at bounding box center [805, 373] width 144 height 37
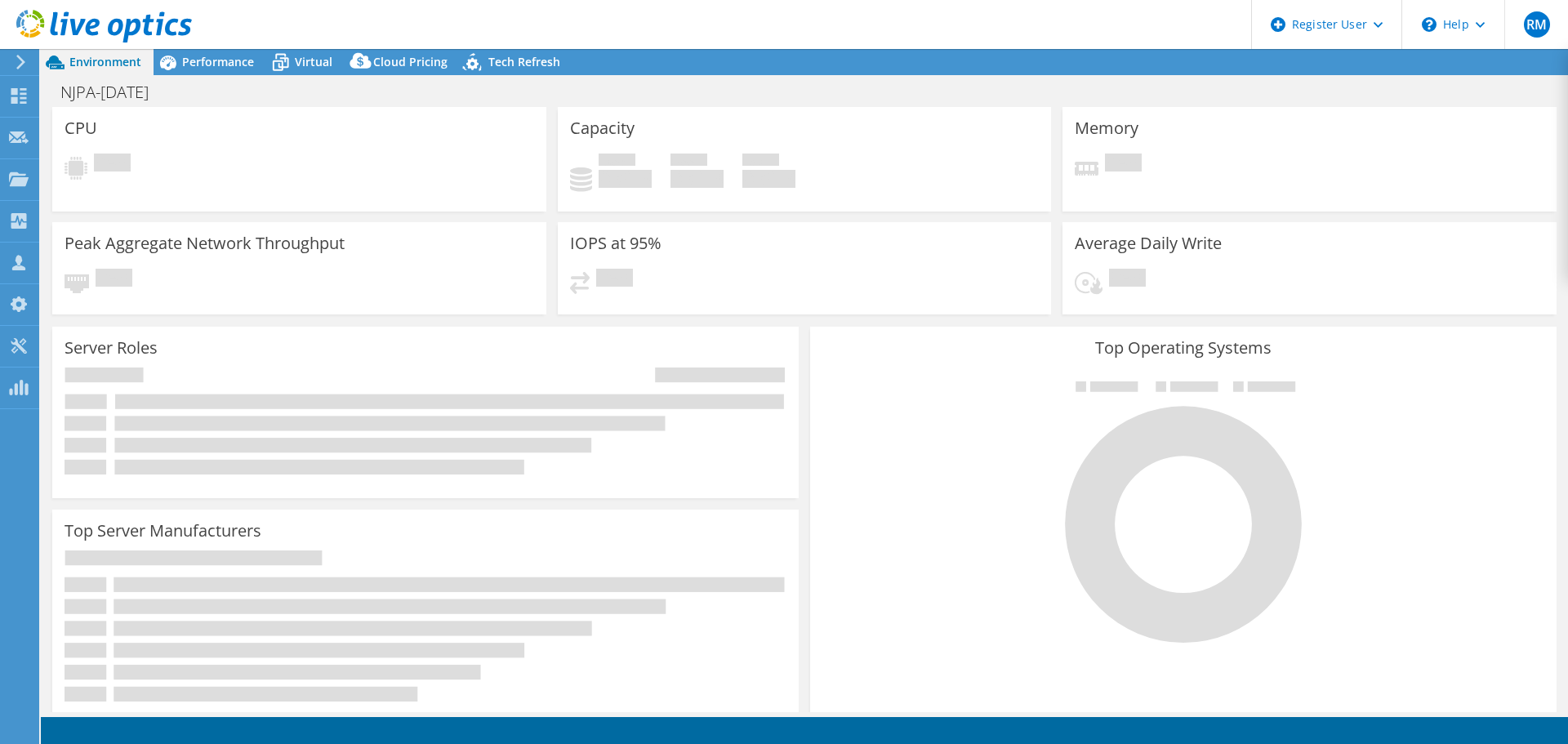
select select "USD"
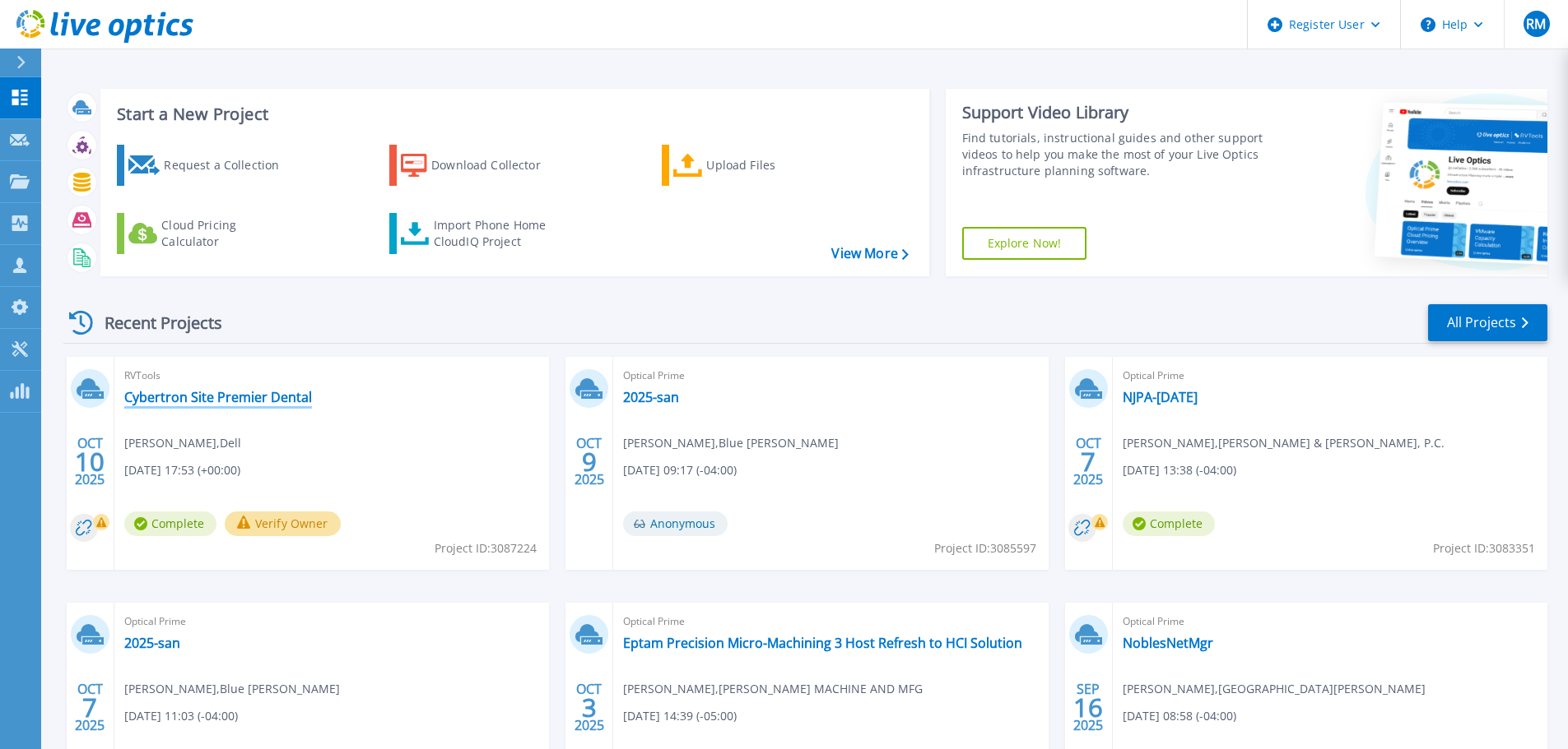
click at [231, 397] on link "Cybertron Site Premier Dental" at bounding box center [218, 397] width 188 height 17
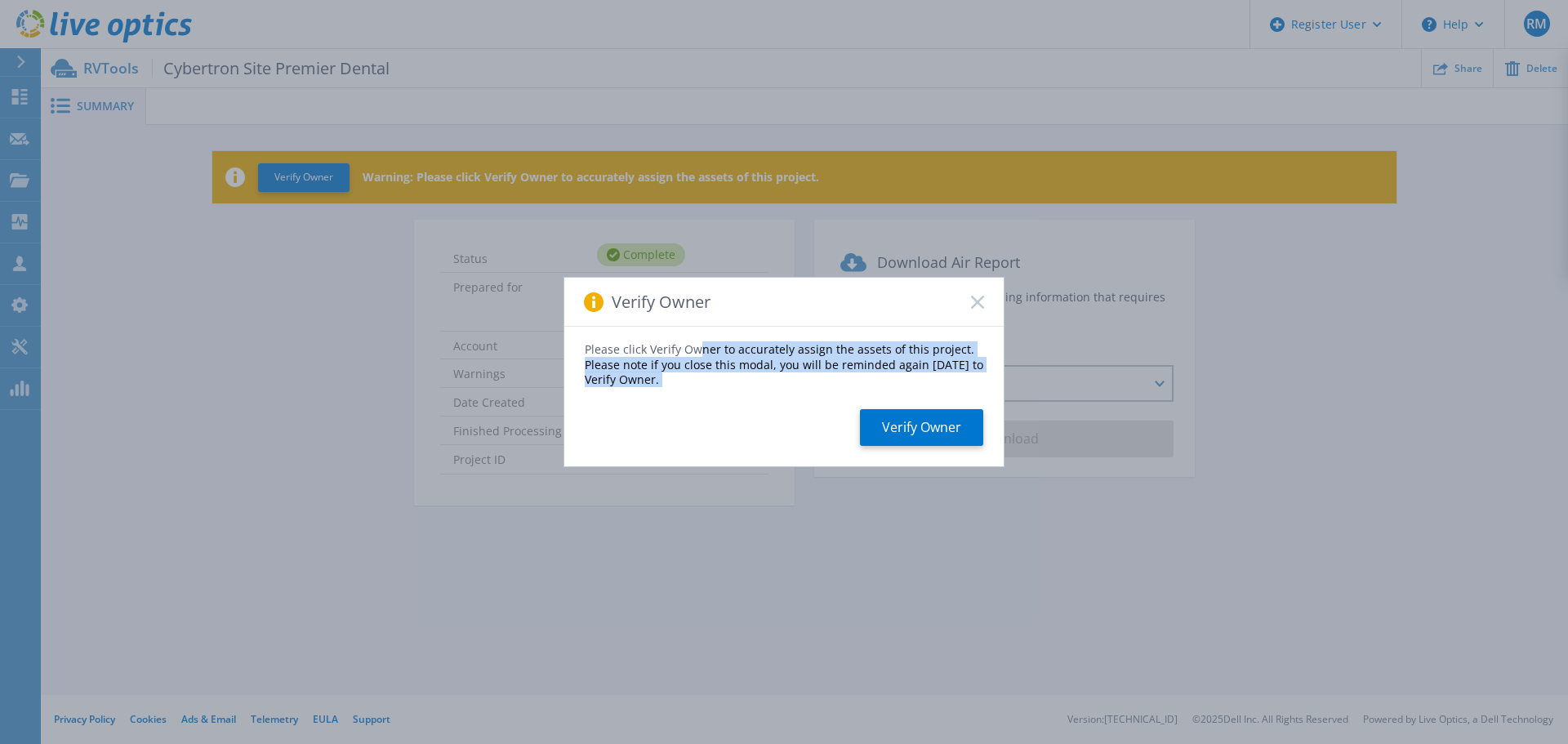
drag, startPoint x: 0, startPoint y: 0, endPoint x: 698, endPoint y: 327, distance: 770.8
click at [698, 327] on div "Verify Owner Please click Verify Owner to accurately assign the assets of this …" at bounding box center [784, 372] width 1568 height 744
click at [767, 374] on div "Please click Verify Owner to accurately assign the assets of this project. Plea…" at bounding box center [784, 396] width 439 height 139
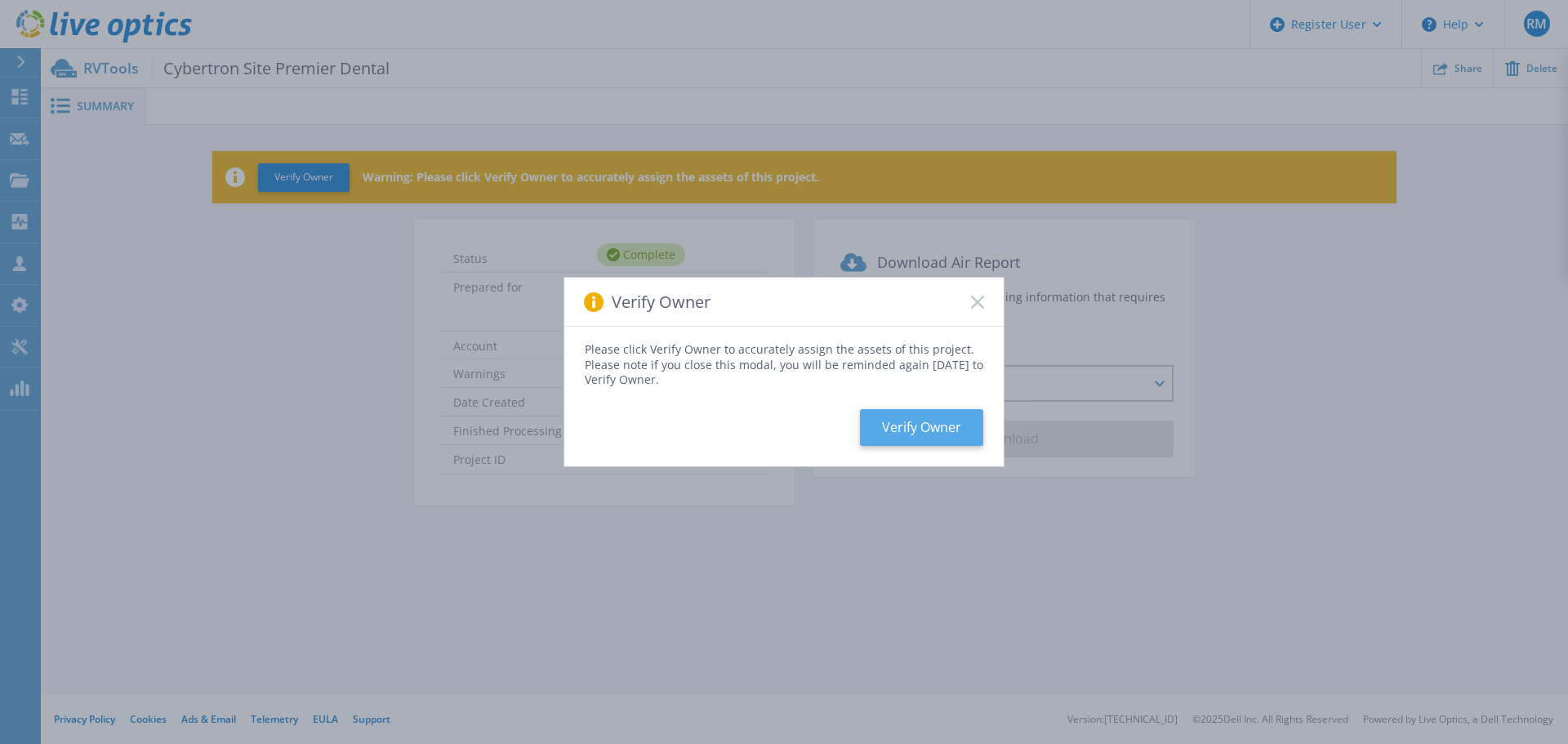
click at [911, 410] on button "Verify Owner" at bounding box center [921, 427] width 123 height 36
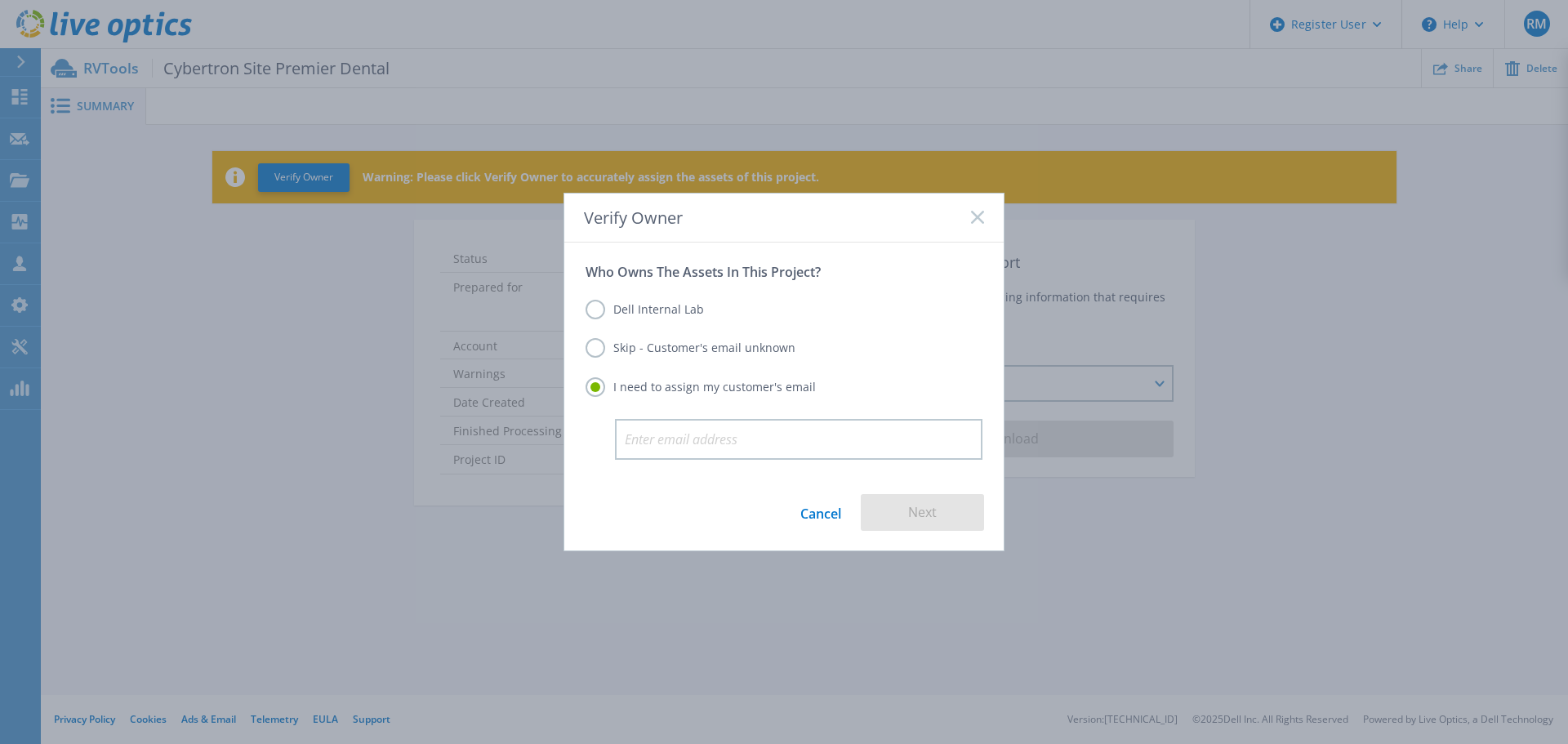
click at [725, 353] on label "Skip - Customer's email unknown" at bounding box center [691, 348] width 210 height 20
click at [0, 0] on input "Skip - Customer's email unknown" at bounding box center [0, 0] width 0 height 0
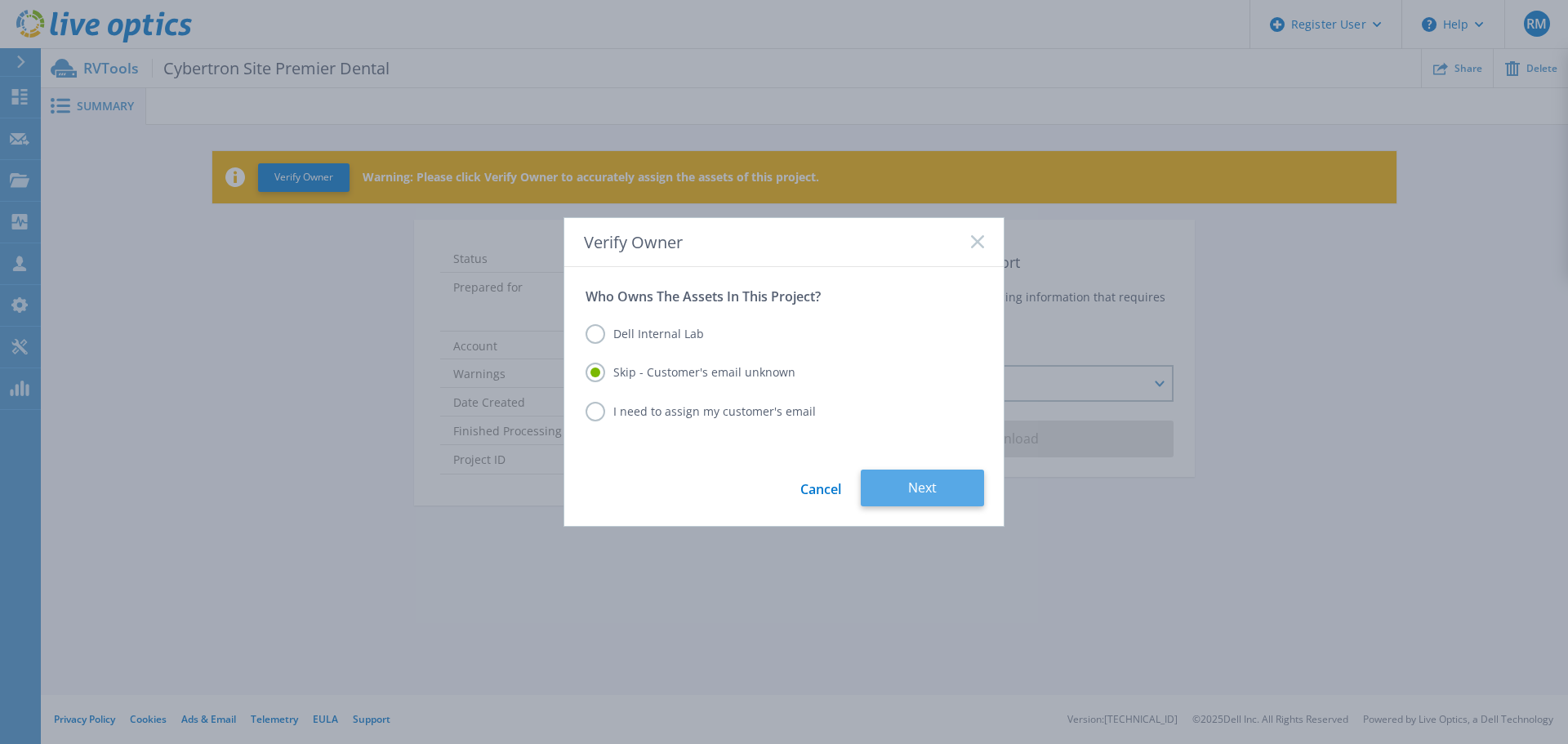
click at [947, 489] on button "Next" at bounding box center [922, 488] width 123 height 36
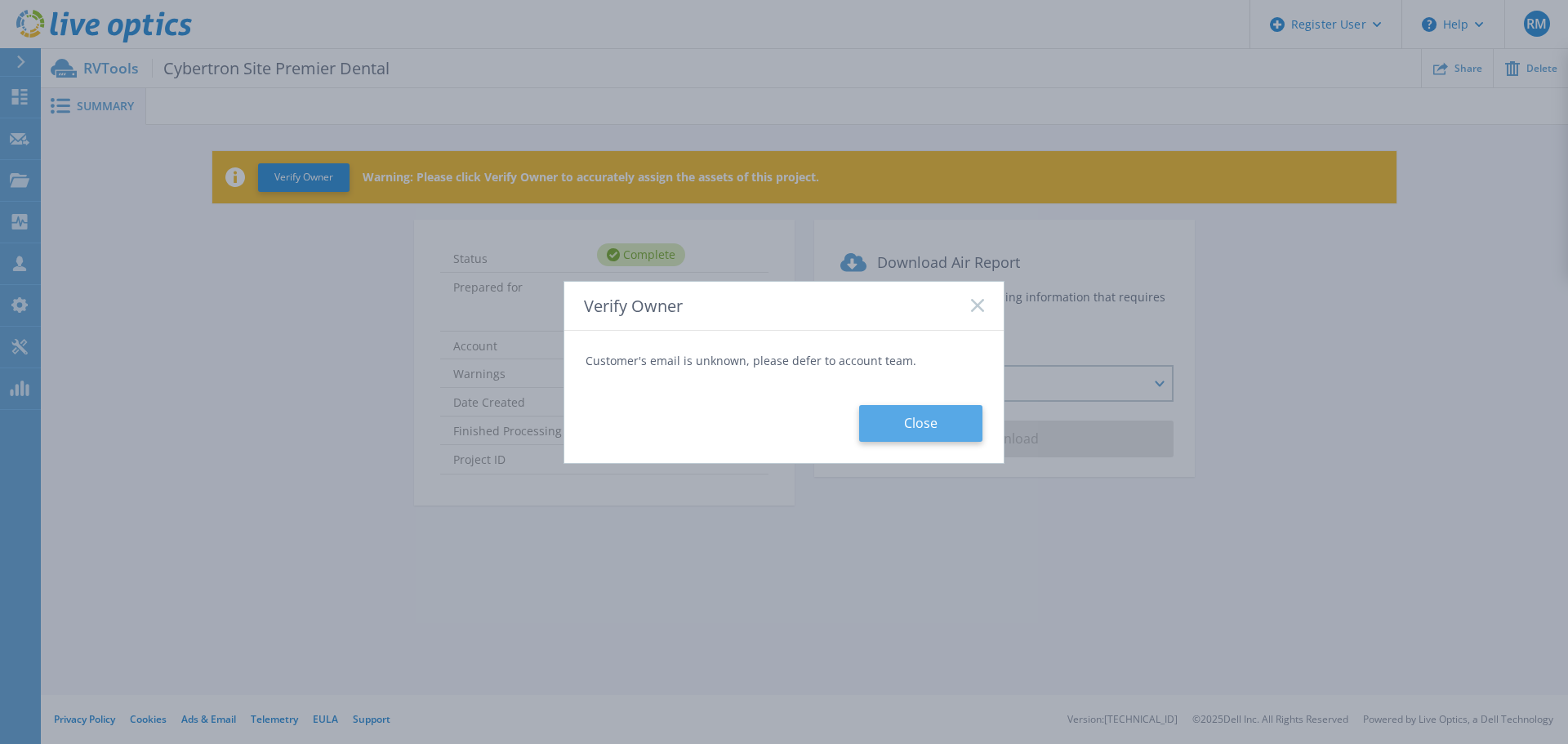
click at [910, 427] on button "Close" at bounding box center [921, 423] width 123 height 36
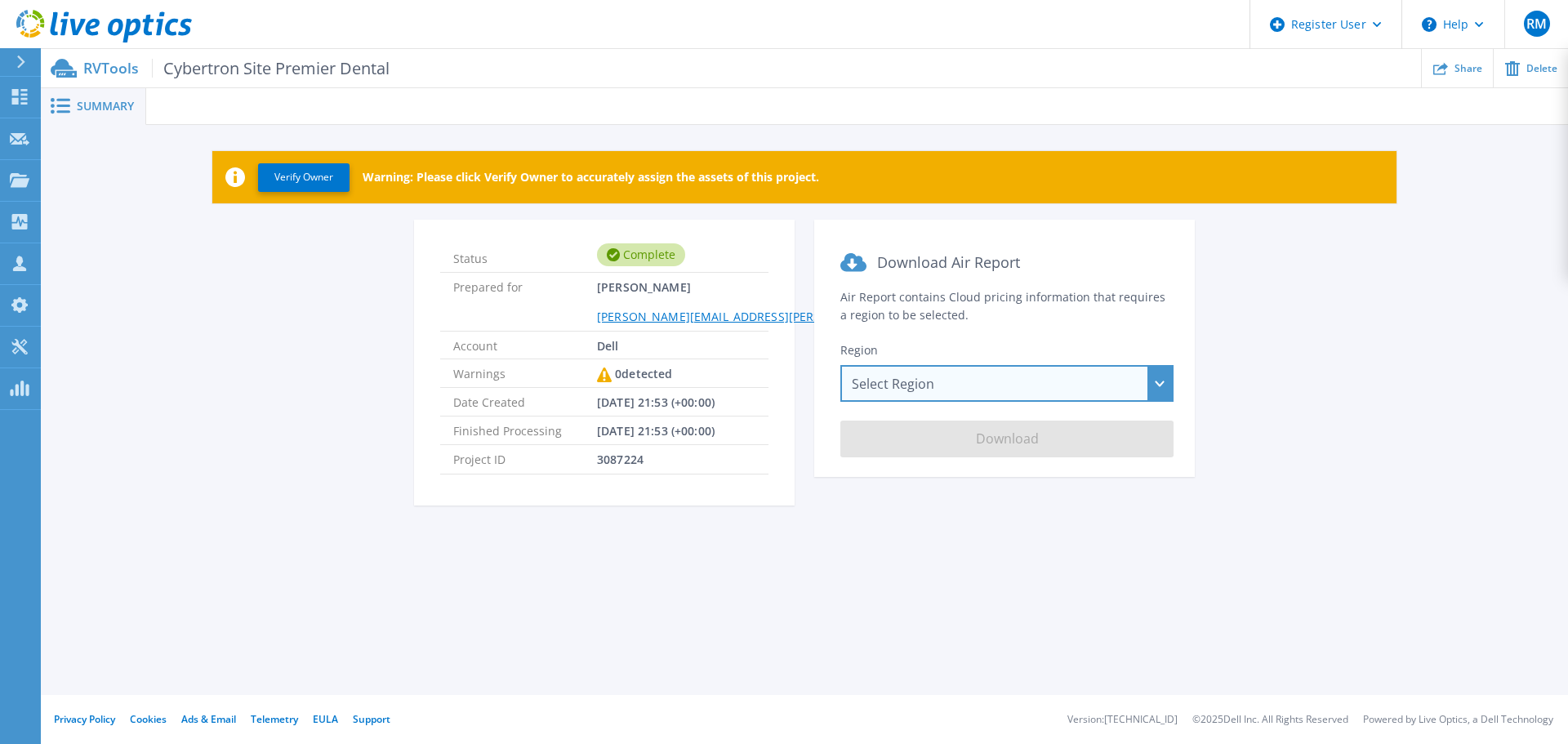
click at [922, 391] on div "Select Region Asia Pacific (Hong Kong) Asia Pacific (Mumbai) Asia Pacific (Seou…" at bounding box center [1006, 383] width 333 height 36
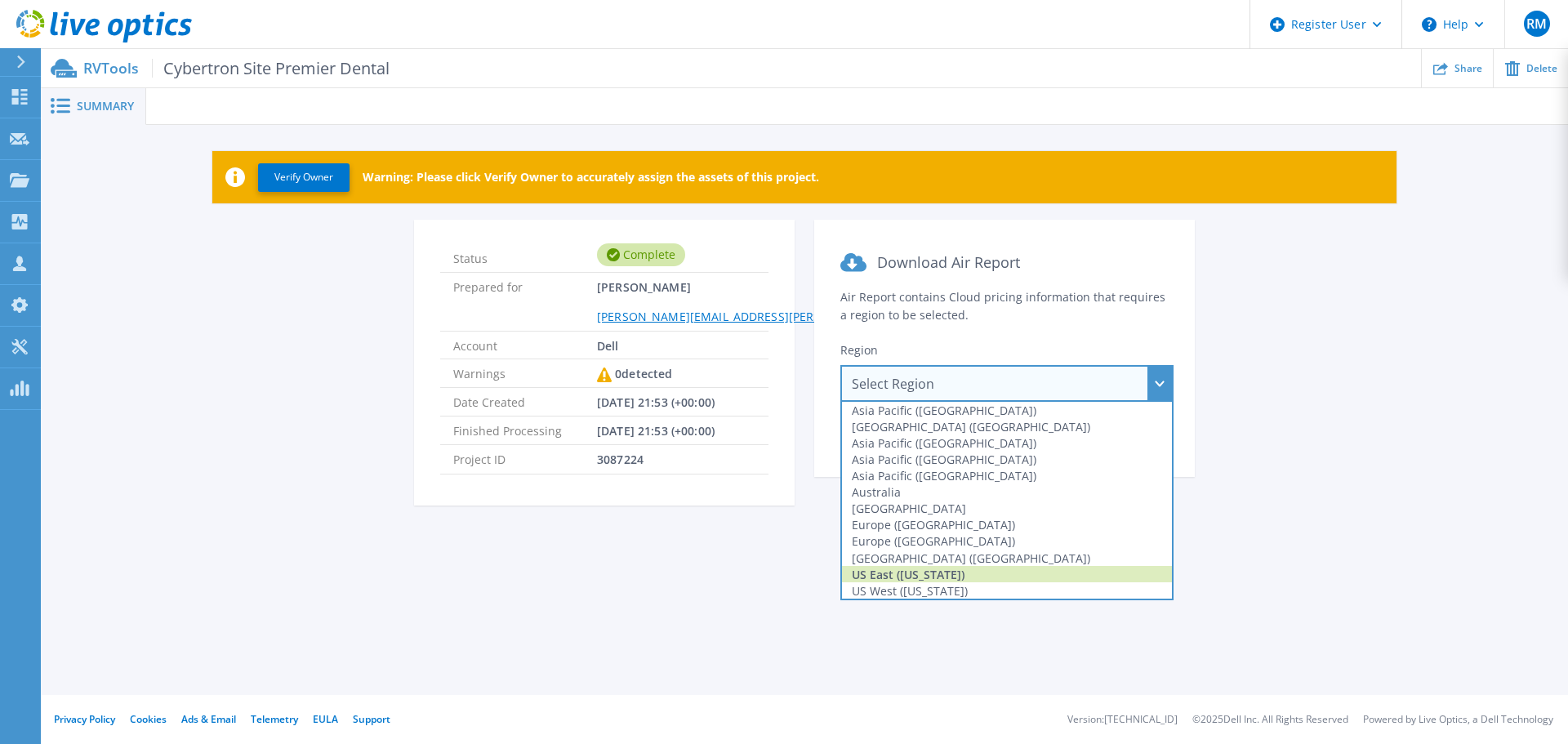
click at [951, 577] on div "US East (Virginia)" at bounding box center [1006, 574] width 330 height 16
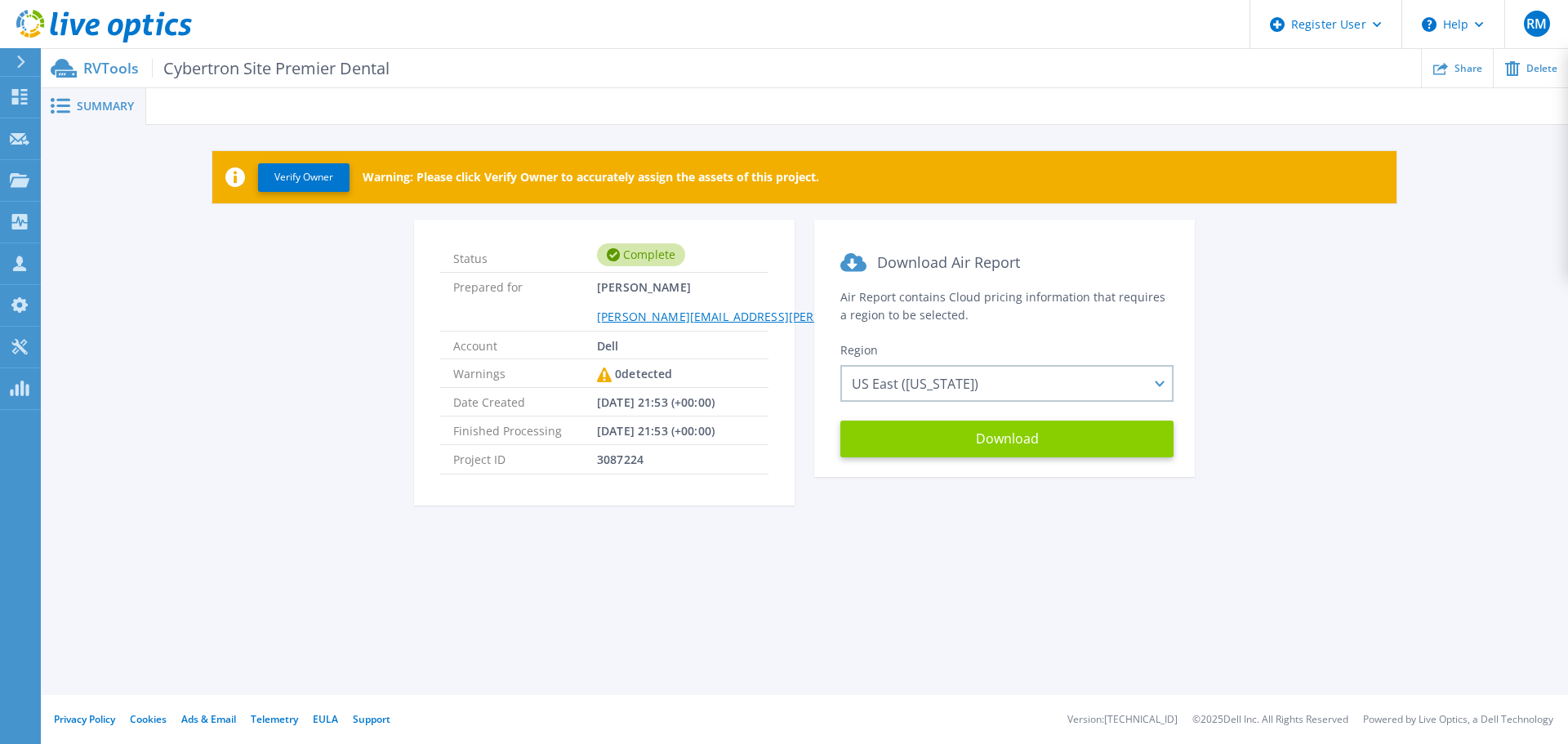
click at [934, 443] on button "Download" at bounding box center [1006, 439] width 333 height 36
